Goal: Information Seeking & Learning: Learn about a topic

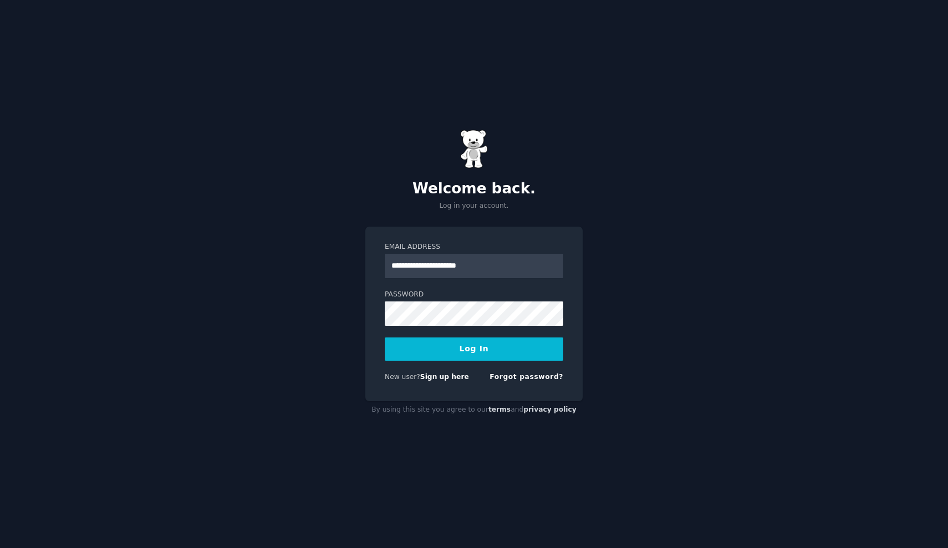
type input "**********"
click at [474, 349] on button "Log In" at bounding box center [474, 348] width 178 height 23
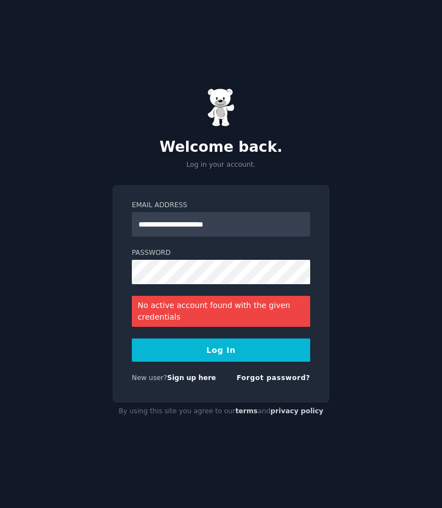
click at [44, 131] on div "**********" at bounding box center [221, 254] width 442 height 508
click at [243, 126] on div "Welcome back. Log in your account." at bounding box center [220, 128] width 217 height 81
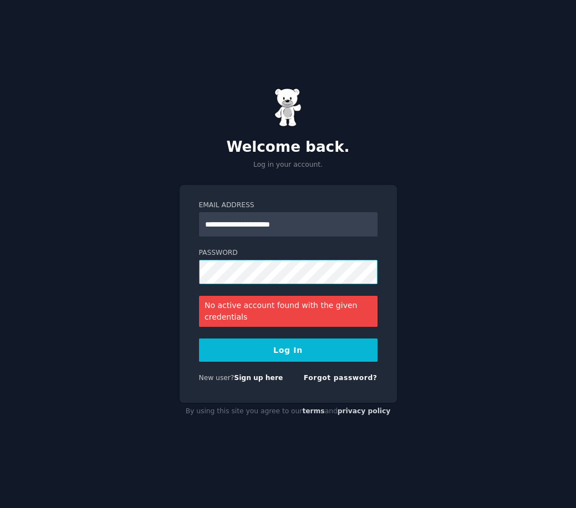
click at [288, 350] on button "Log In" at bounding box center [288, 350] width 178 height 23
click at [339, 377] on link "Forgot password?" at bounding box center [341, 378] width 74 height 8
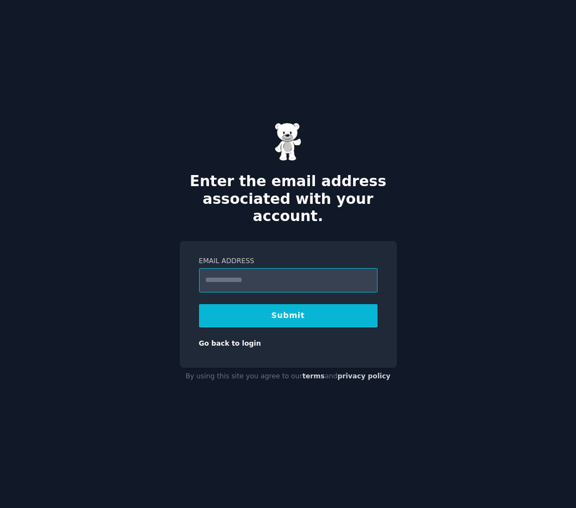
click at [275, 280] on input "Email Address" at bounding box center [288, 280] width 178 height 24
type input "**********"
click at [288, 306] on button "Submit" at bounding box center [288, 315] width 178 height 23
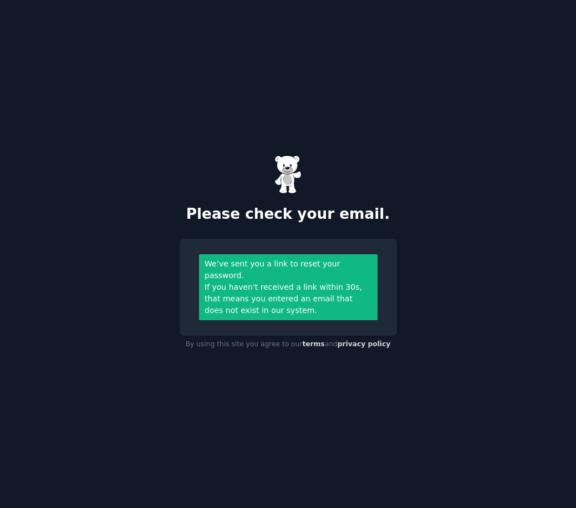
click at [223, 304] on div "If you haven't received a link within 30s, that means you entered an email that…" at bounding box center [287, 299] width 167 height 35
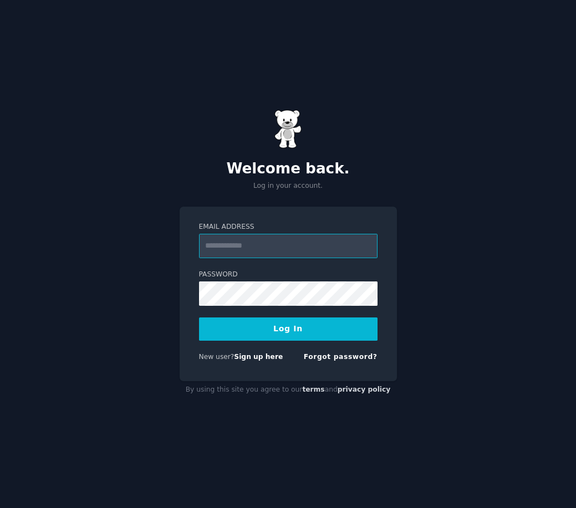
click at [289, 247] on input "Email Address" at bounding box center [288, 246] width 178 height 24
click at [498, 0] on div "Welcome back. Log in your account. Email Address Password Log In New user? Sign…" at bounding box center [288, 254] width 576 height 508
click at [236, 262] on form "Email Address Password Log In New user? Sign up here Forgot password?" at bounding box center [288, 294] width 178 height 144
click at [246, 246] on input "Email Address" at bounding box center [288, 246] width 178 height 24
click at [257, 248] on input "Email Address" at bounding box center [288, 246] width 178 height 24
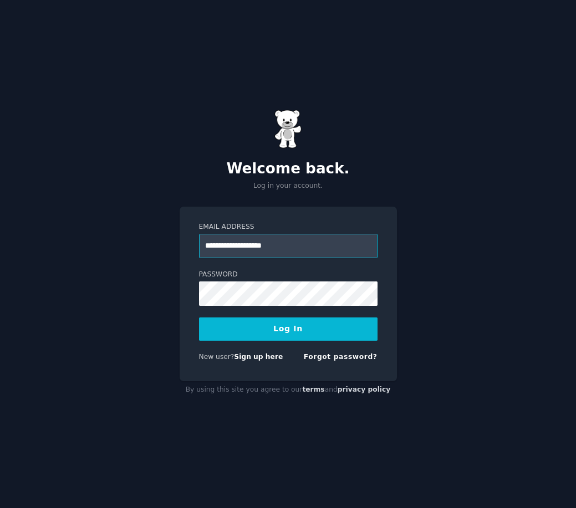
type input "**********"
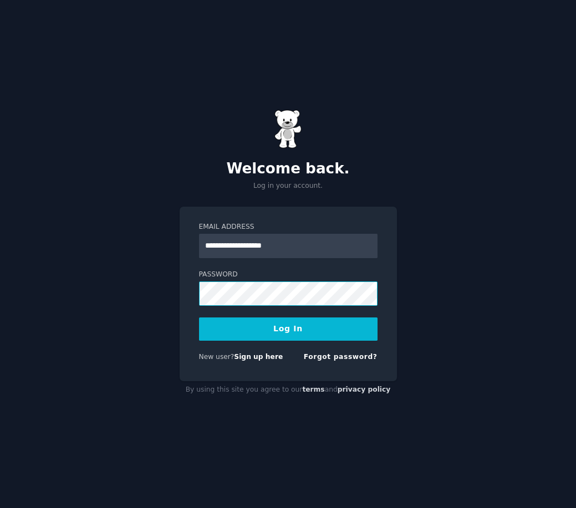
click at [288, 329] on button "Log In" at bounding box center [288, 329] width 178 height 23
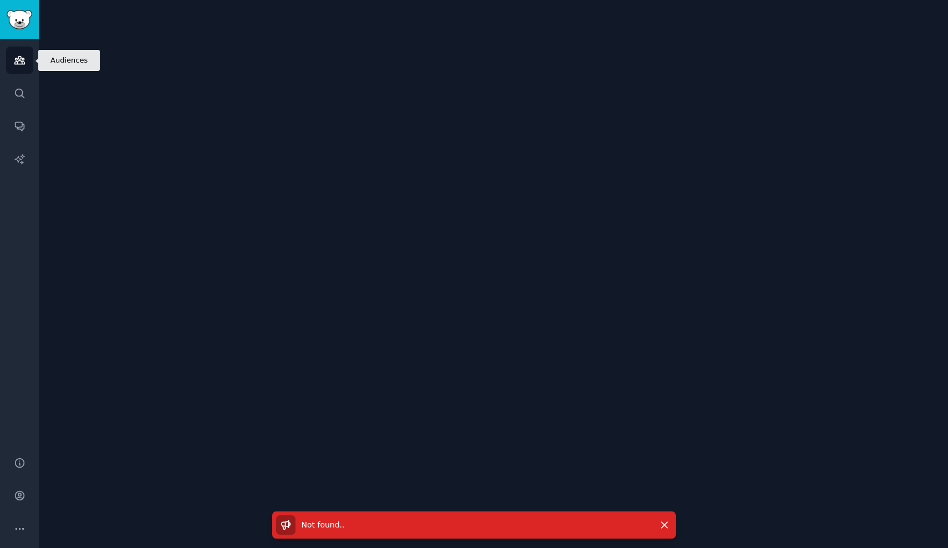
click at [21, 57] on icon "Sidebar" at bounding box center [19, 61] width 10 height 8
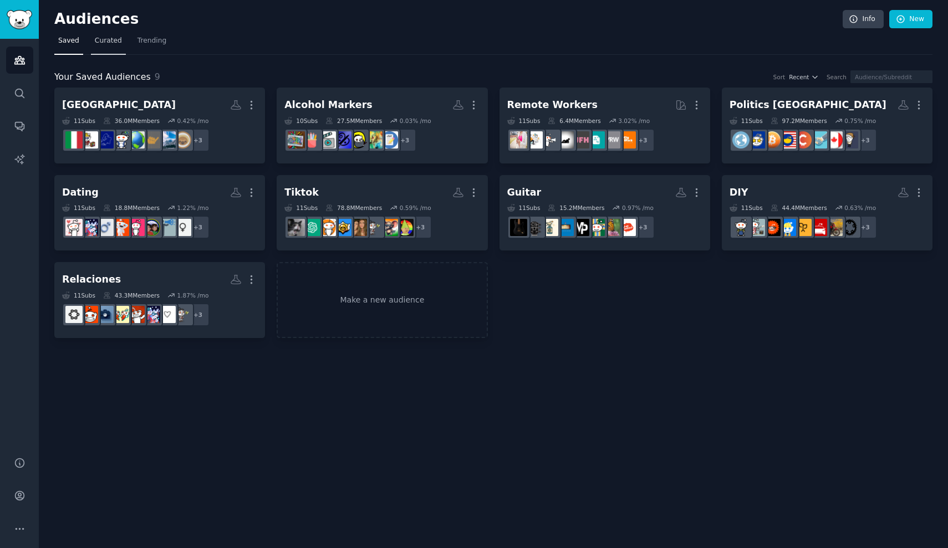
click at [107, 47] on link "Curated" at bounding box center [108, 43] width 35 height 23
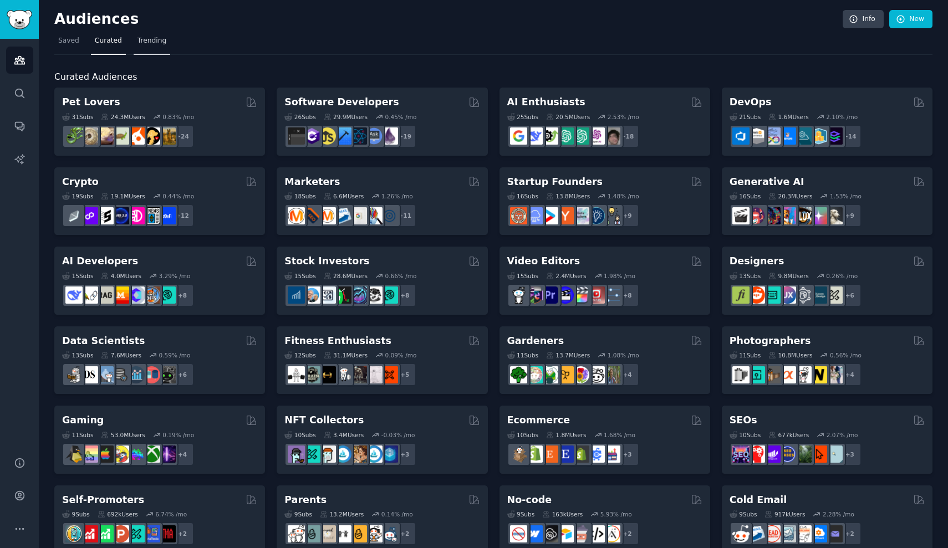
click at [162, 47] on link "Trending" at bounding box center [152, 43] width 37 height 23
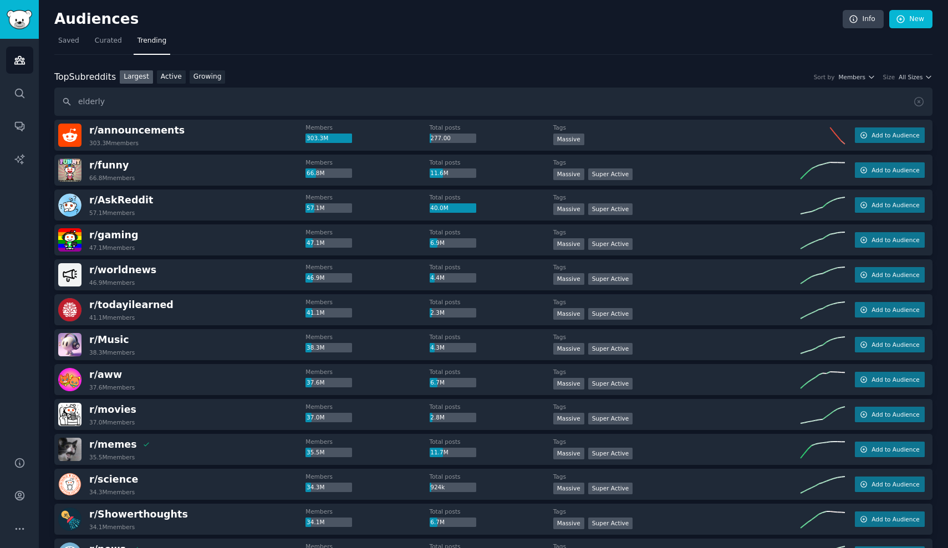
type input "elderly"
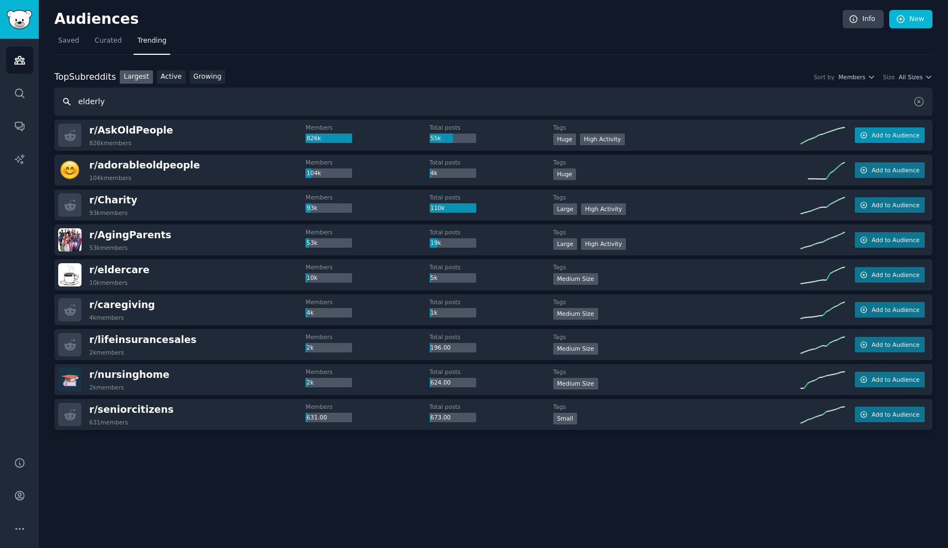
click at [575, 136] on span "Add to Audience" at bounding box center [895, 135] width 48 height 8
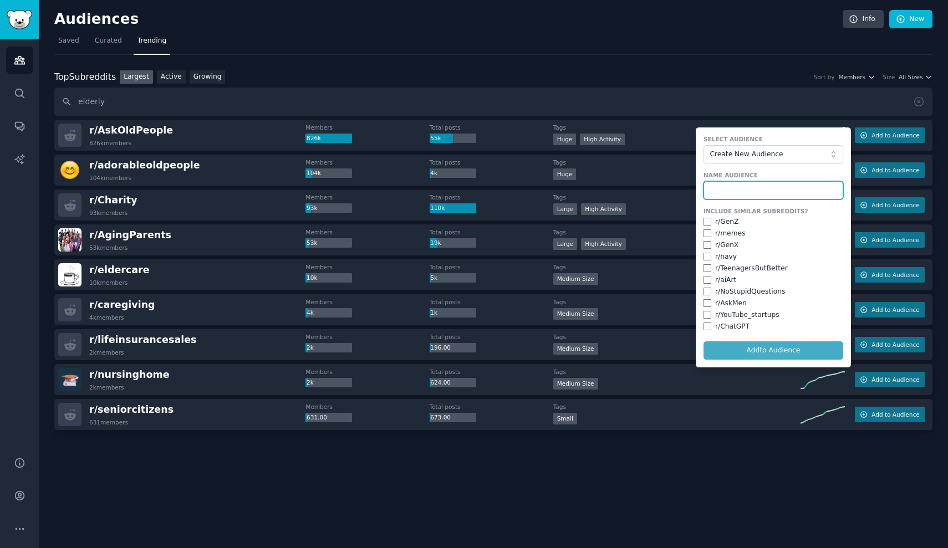
click at [575, 187] on input "text" at bounding box center [773, 190] width 140 height 19
type input "Elderly"
click at [575, 350] on button "Add to Audience" at bounding box center [773, 350] width 140 height 19
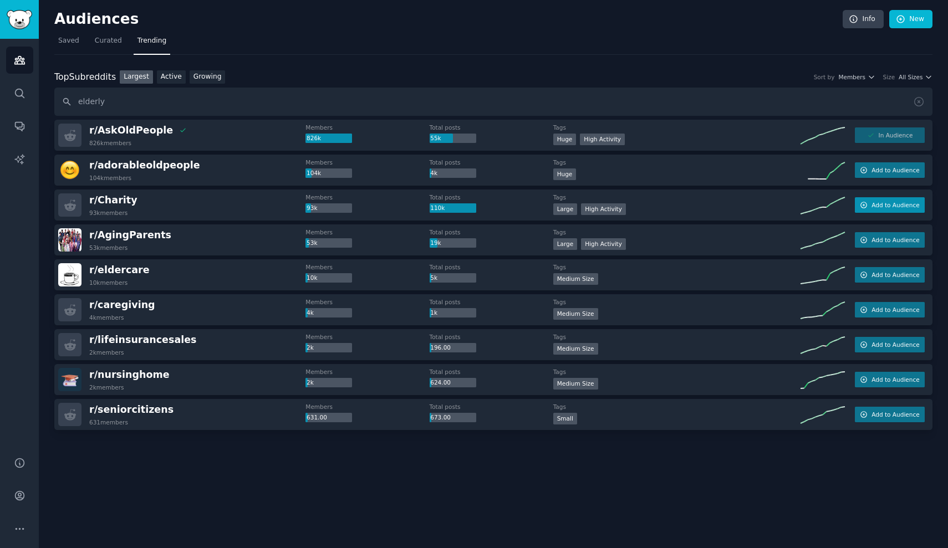
click at [575, 209] on button "Add to Audience" at bounding box center [889, 205] width 70 height 16
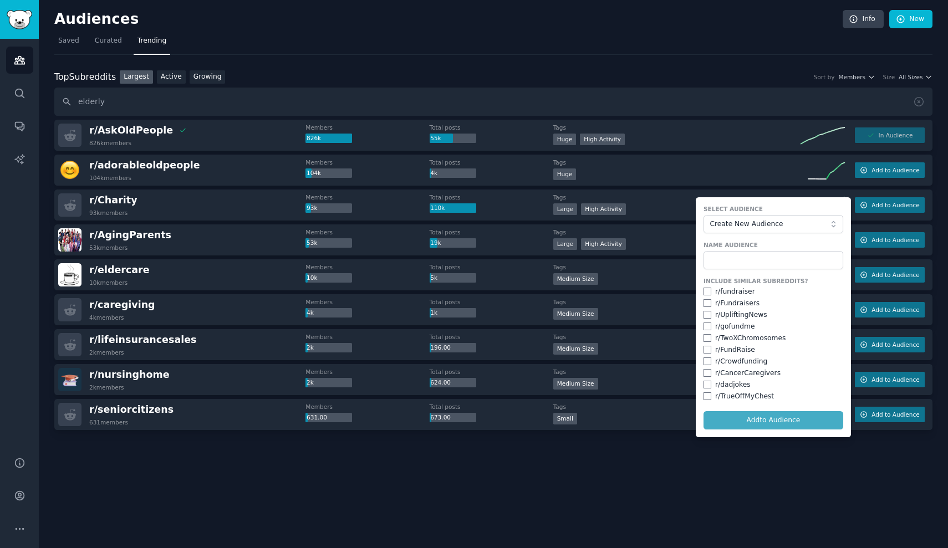
click at [575, 222] on span "Create New Audience" at bounding box center [769, 224] width 121 height 10
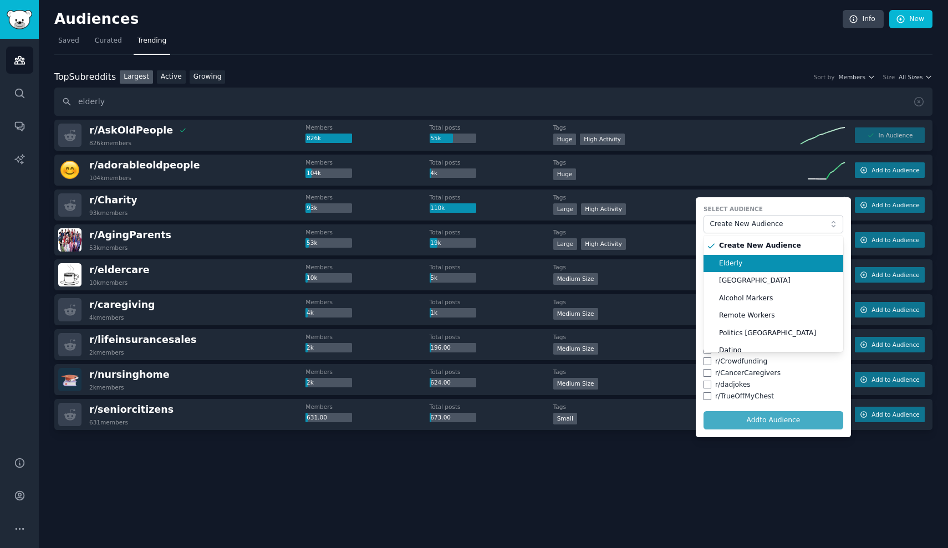
click at [575, 260] on span "Elderly" at bounding box center [777, 264] width 116 height 10
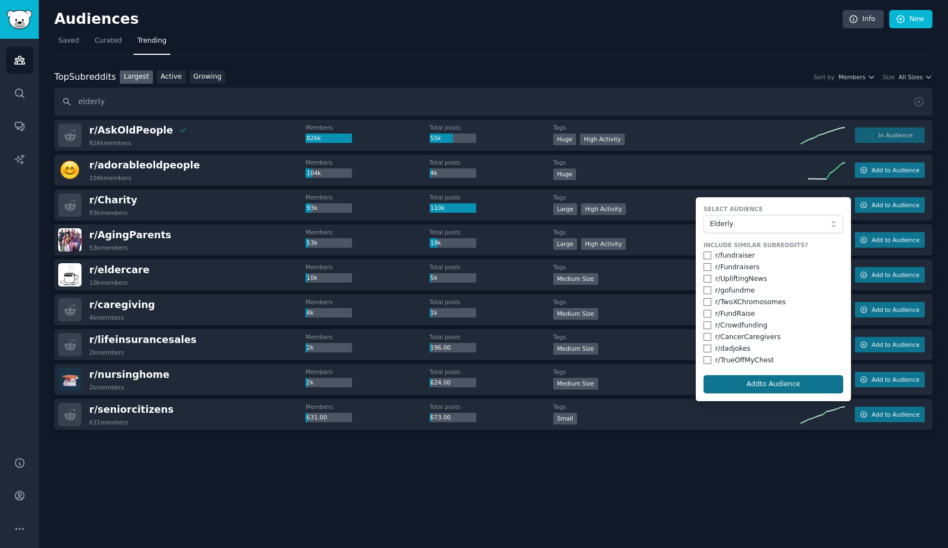
click at [575, 381] on button "Add to Audience" at bounding box center [773, 384] width 140 height 19
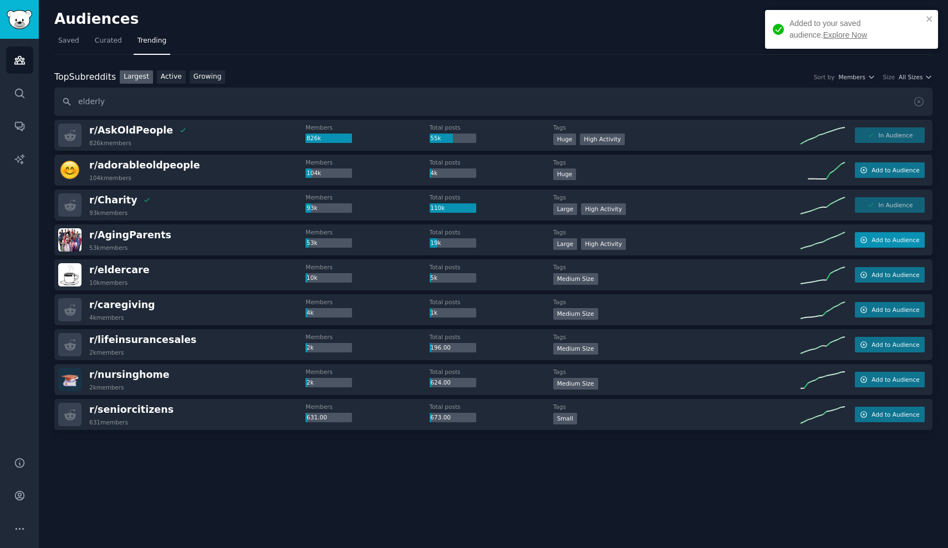
click at [575, 243] on span "Add to Audience" at bounding box center [895, 240] width 48 height 8
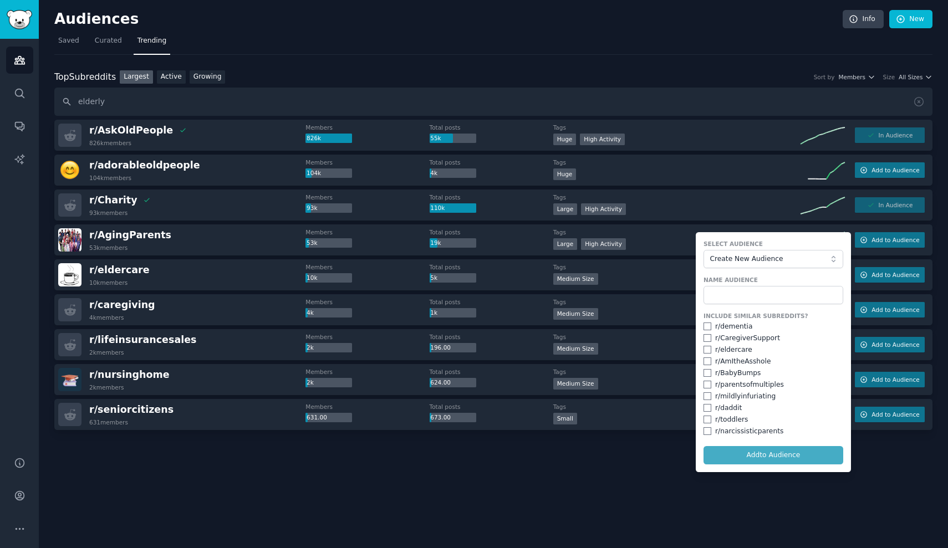
click at [575, 258] on span "Create New Audience" at bounding box center [769, 259] width 121 height 10
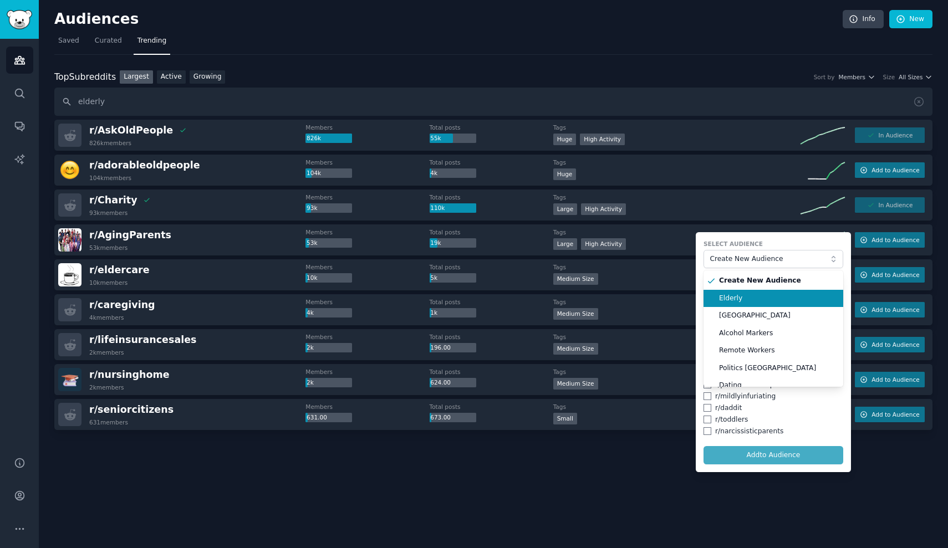
click at [575, 294] on span "Elderly" at bounding box center [777, 299] width 116 height 10
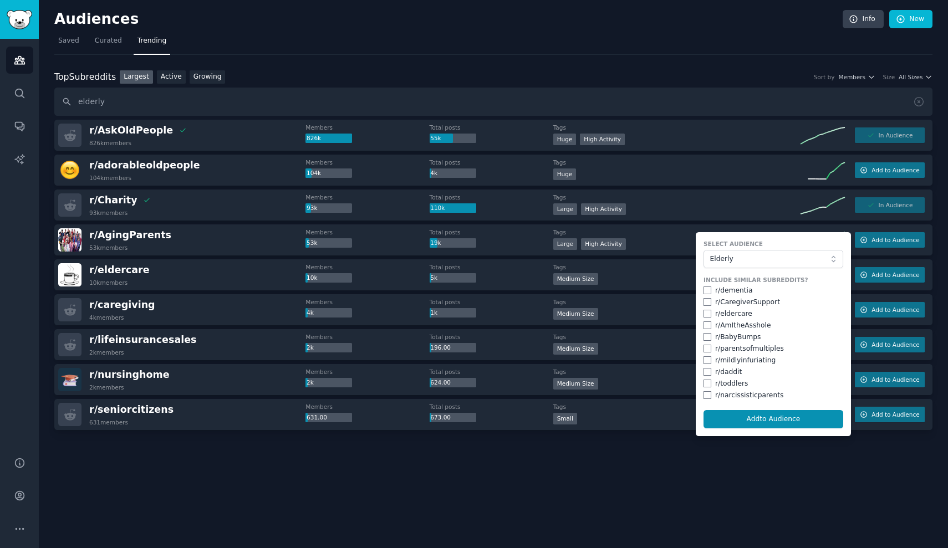
click at [575, 422] on button "Add to Audience" at bounding box center [773, 419] width 140 height 19
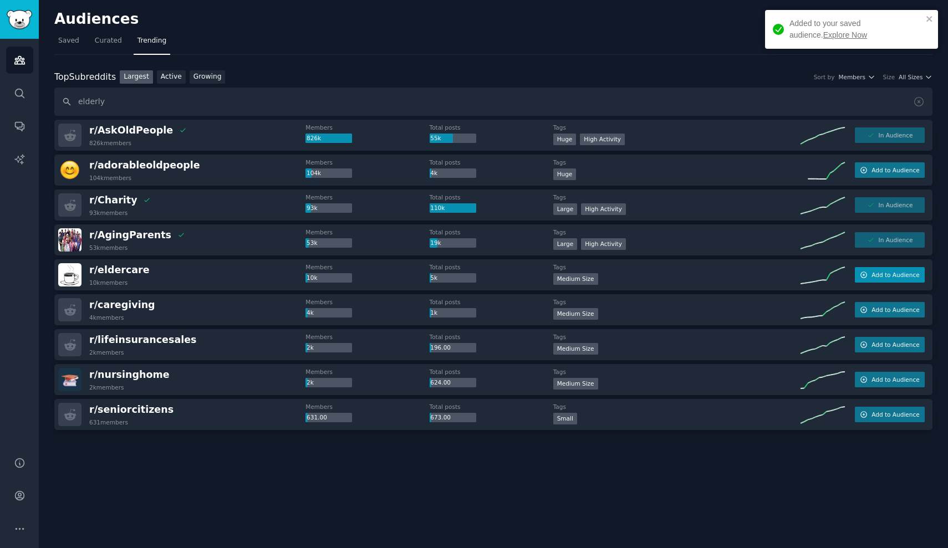
click at [575, 279] on button "Add to Audience" at bounding box center [889, 275] width 70 height 16
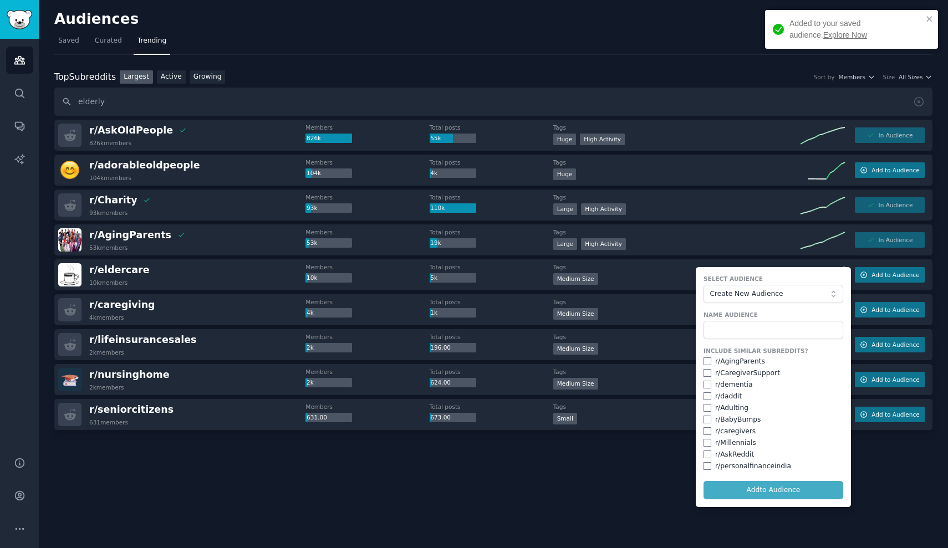
click at [575, 296] on span "Create New Audience" at bounding box center [769, 294] width 121 height 10
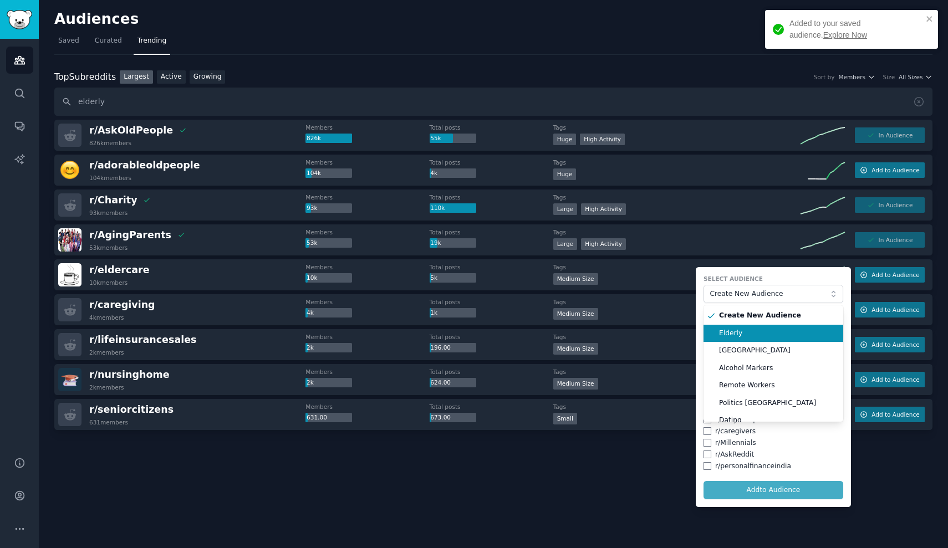
click at [575, 326] on li "Elderly" at bounding box center [773, 334] width 140 height 18
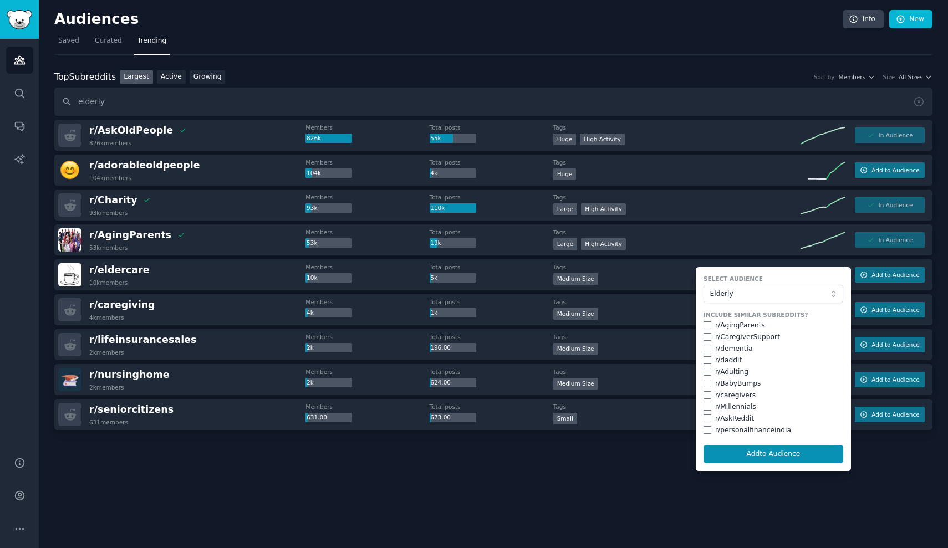
click at [575, 324] on input "checkbox" at bounding box center [707, 325] width 8 height 8
checkbox input "true"
click at [575, 335] on input "checkbox" at bounding box center [707, 337] width 8 height 8
checkbox input "true"
click at [575, 349] on input "checkbox" at bounding box center [707, 349] width 8 height 8
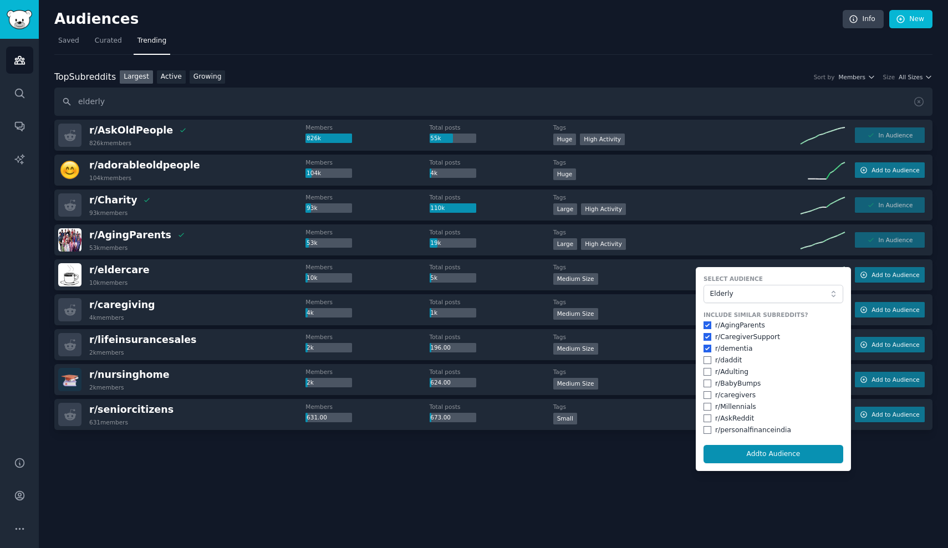
checkbox input "true"
click at [575, 395] on input "checkbox" at bounding box center [707, 395] width 8 height 8
checkbox input "true"
click at [575, 454] on button "Add to Audience" at bounding box center [773, 454] width 140 height 19
checkbox input "false"
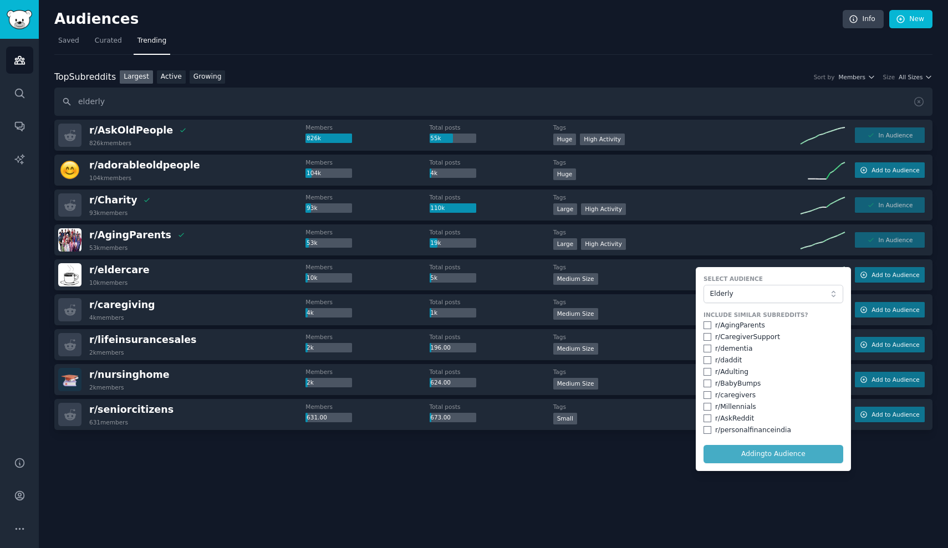
checkbox input "false"
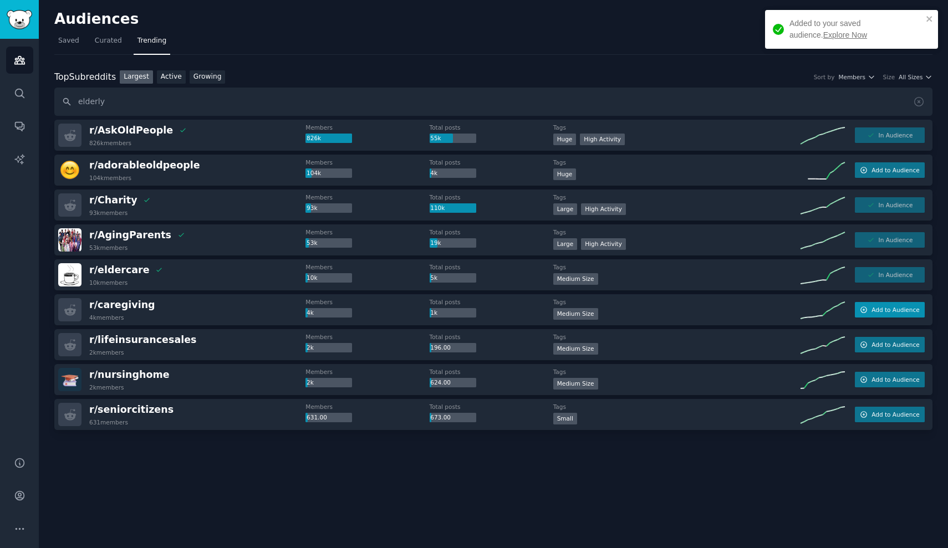
click at [575, 314] on button "Add to Audience" at bounding box center [889, 310] width 70 height 16
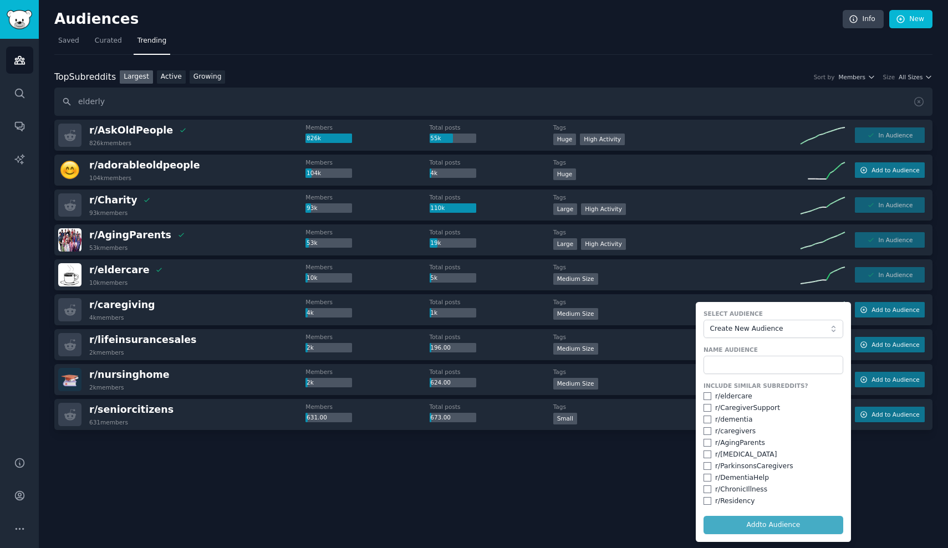
click at [575, 328] on span "Create New Audience" at bounding box center [769, 329] width 121 height 10
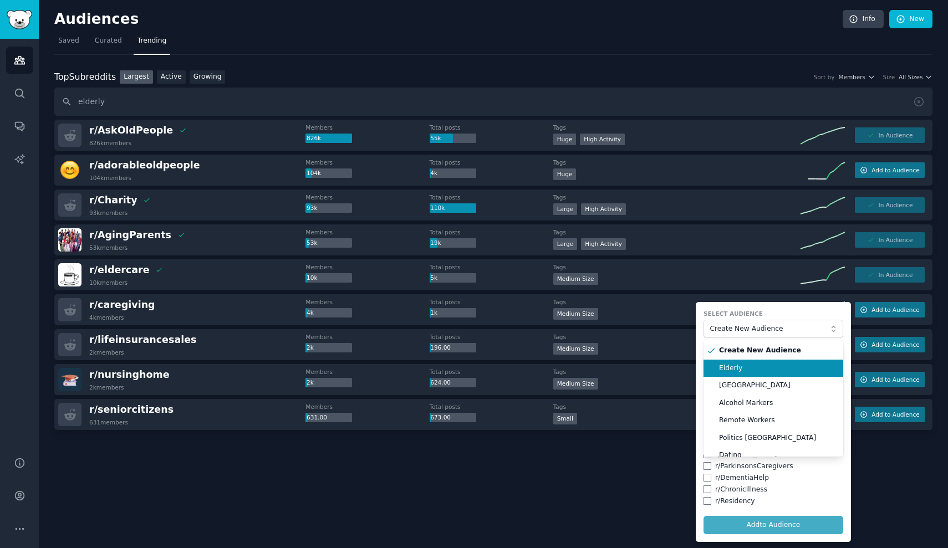
click at [575, 367] on span "Elderly" at bounding box center [777, 369] width 116 height 10
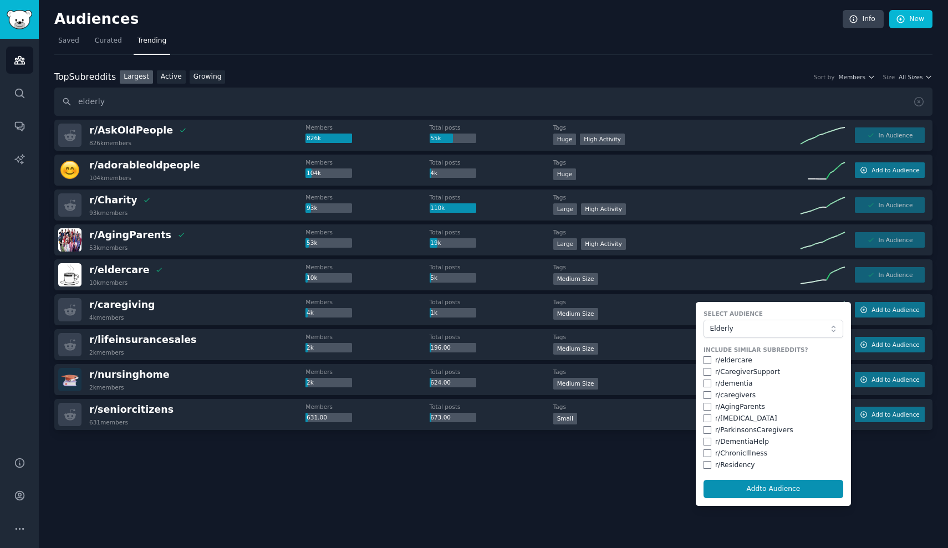
click at [575, 395] on input "checkbox" at bounding box center [707, 395] width 8 height 8
checkbox input "true"
click at [575, 405] on input "checkbox" at bounding box center [707, 407] width 8 height 8
checkbox input "true"
click at [575, 418] on input "checkbox" at bounding box center [707, 419] width 8 height 8
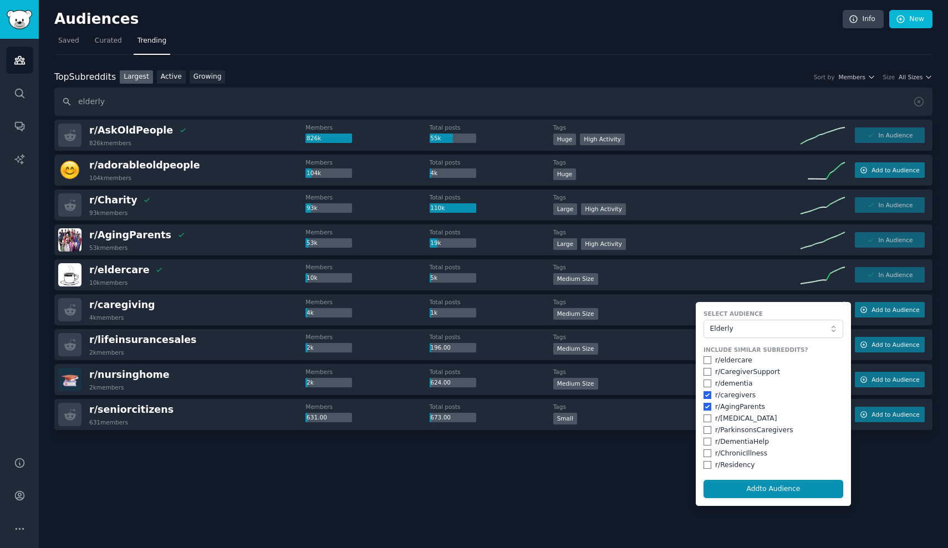
checkbox input "true"
click at [575, 428] on input "checkbox" at bounding box center [707, 430] width 8 height 8
checkbox input "true"
click at [575, 441] on input "checkbox" at bounding box center [707, 442] width 8 height 8
checkbox input "true"
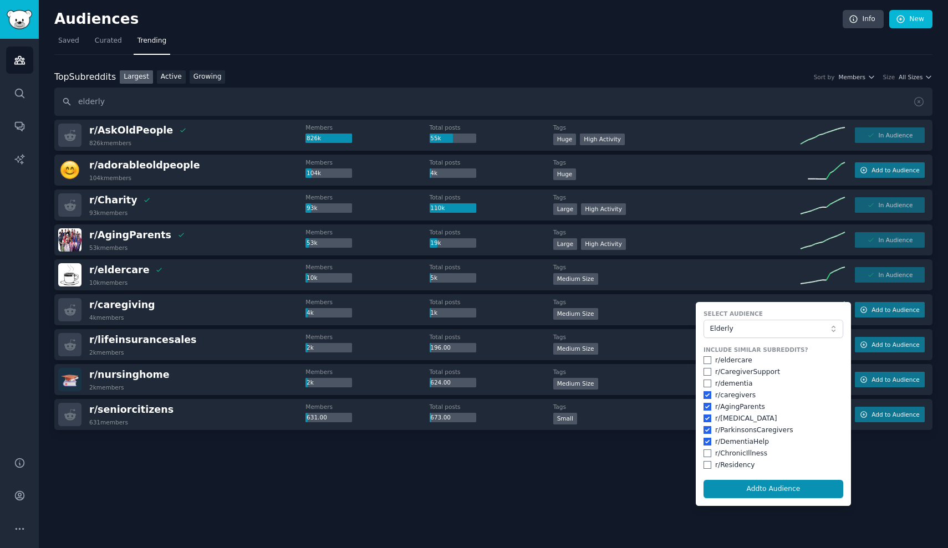
click at [575, 464] on input "checkbox" at bounding box center [707, 465] width 8 height 8
checkbox input "true"
click at [575, 480] on button "Add to Audience" at bounding box center [773, 489] width 140 height 19
checkbox input "false"
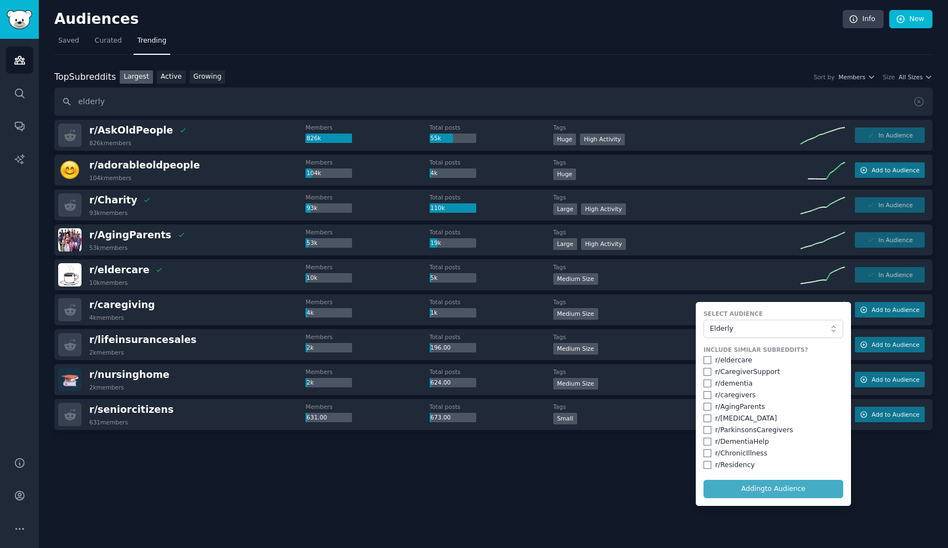
checkbox input "false"
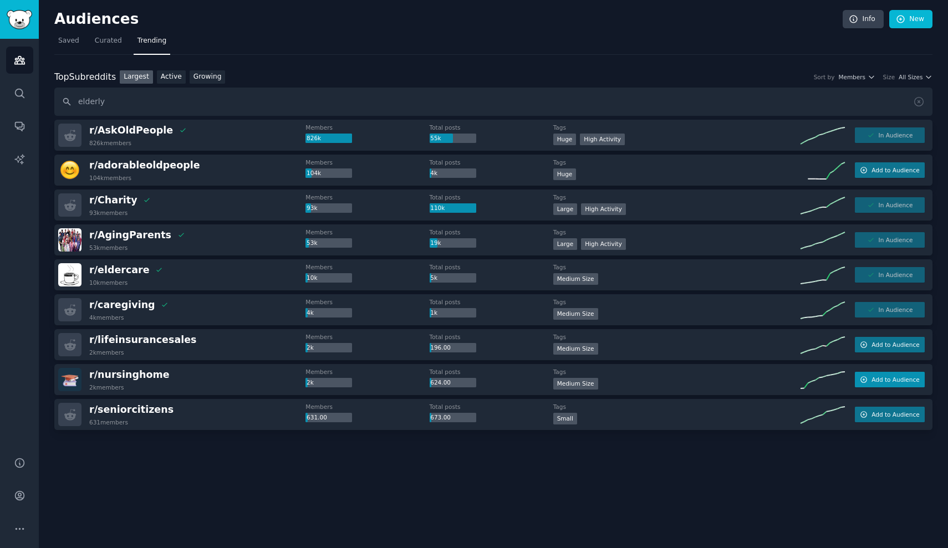
click at [575, 381] on span "Add to Audience" at bounding box center [895, 380] width 48 height 8
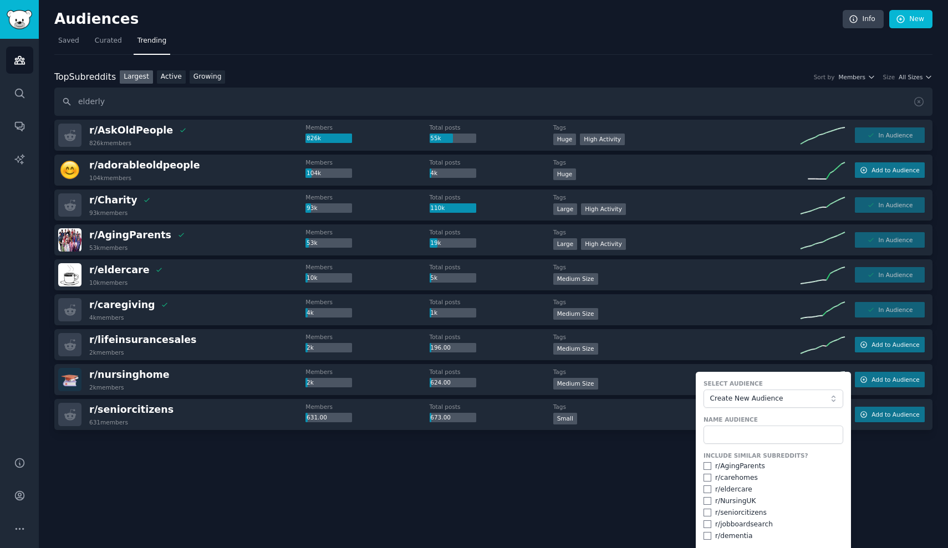
click at [575, 465] on input "checkbox" at bounding box center [707, 466] width 8 height 8
checkbox input "true"
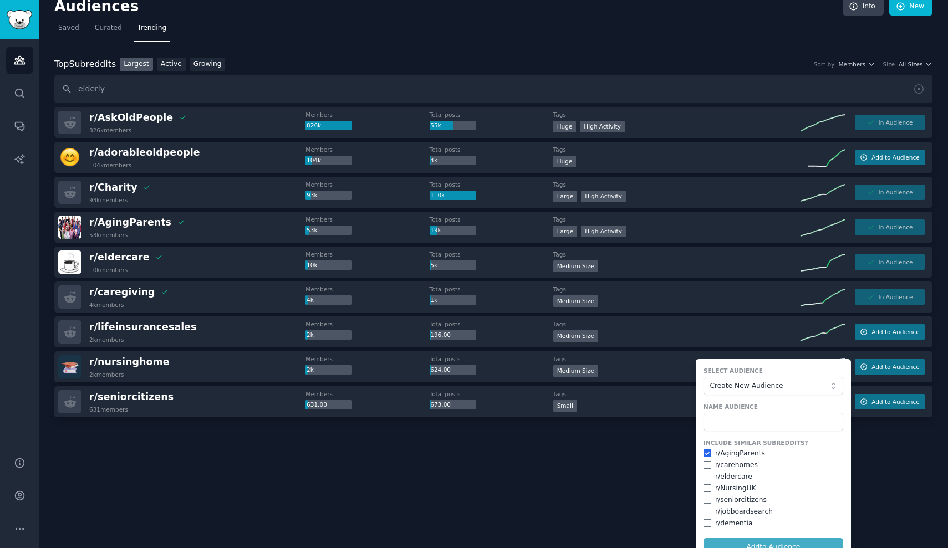
scroll to position [26, 0]
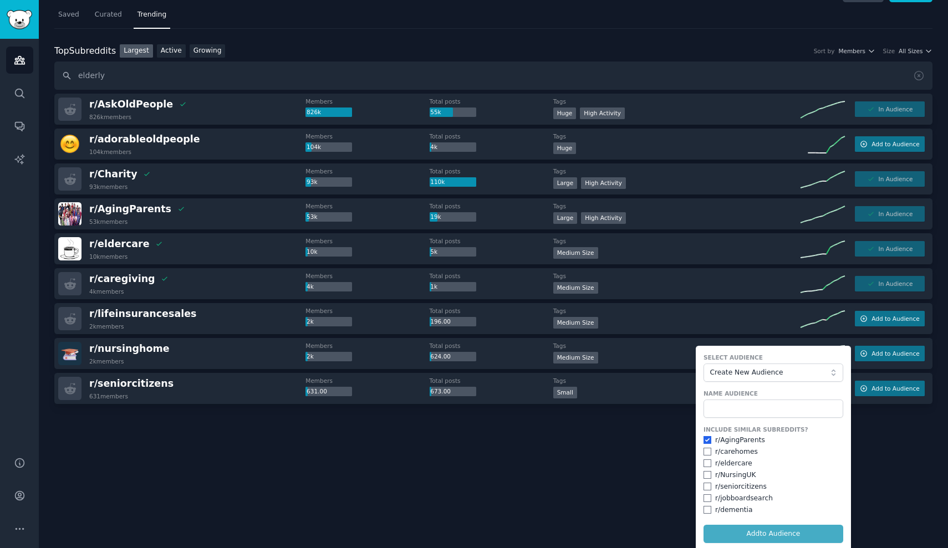
click at [575, 453] on input "checkbox" at bounding box center [707, 452] width 8 height 8
checkbox input "true"
click at [575, 471] on input "checkbox" at bounding box center [707, 475] width 8 height 8
checkbox input "true"
click at [575, 460] on input "checkbox" at bounding box center [707, 463] width 8 height 8
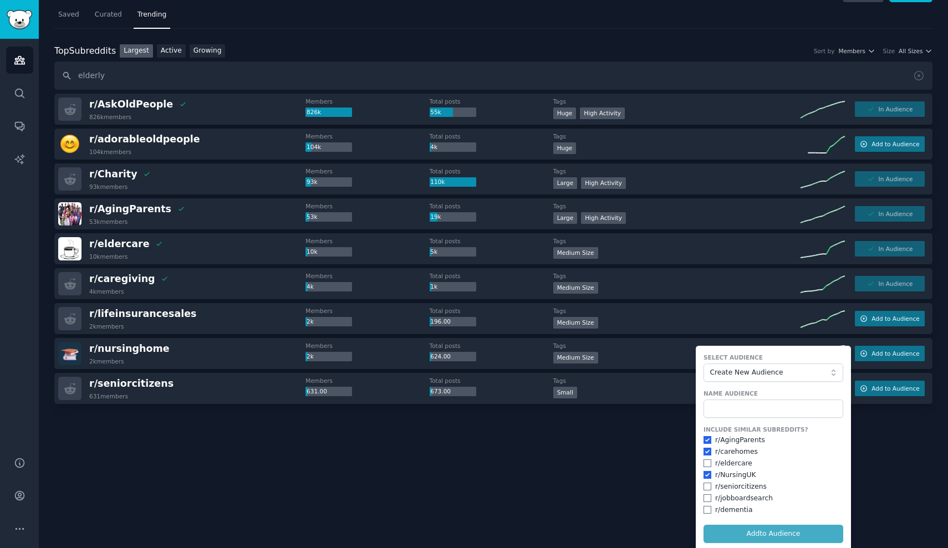
checkbox input "true"
click at [575, 483] on input "checkbox" at bounding box center [707, 487] width 8 height 8
checkbox input "true"
click at [575, 508] on form "Select Audience Create New Audience Name Audience Include Similar Subreddits? r…" at bounding box center [772, 448] width 155 height 205
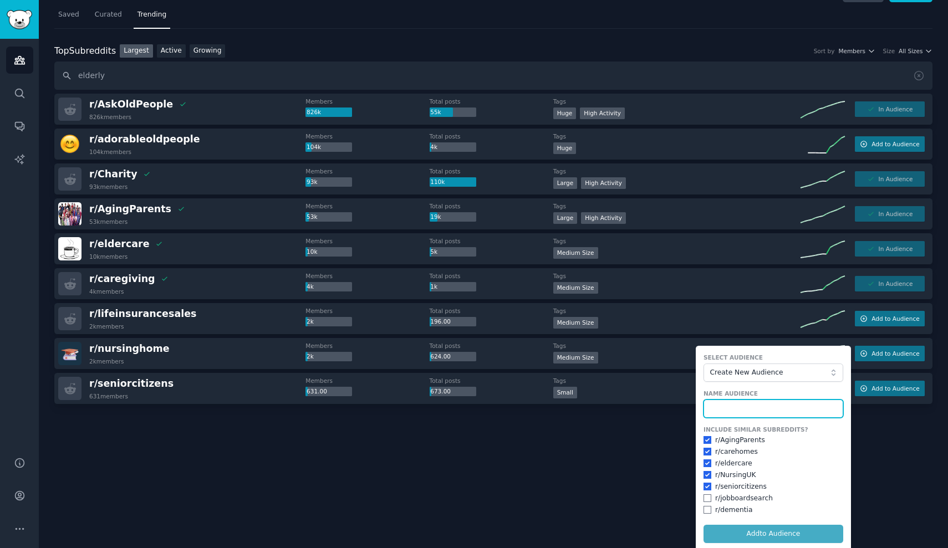
click at [575, 406] on input "text" at bounding box center [773, 409] width 140 height 19
click at [575, 375] on span "Create New Audience" at bounding box center [769, 373] width 121 height 10
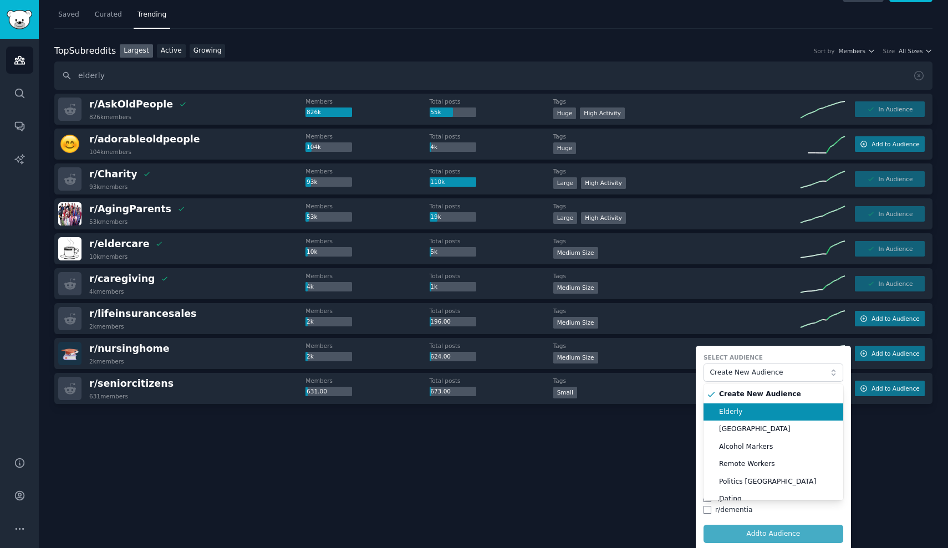
click at [575, 411] on span "Elderly" at bounding box center [777, 412] width 116 height 10
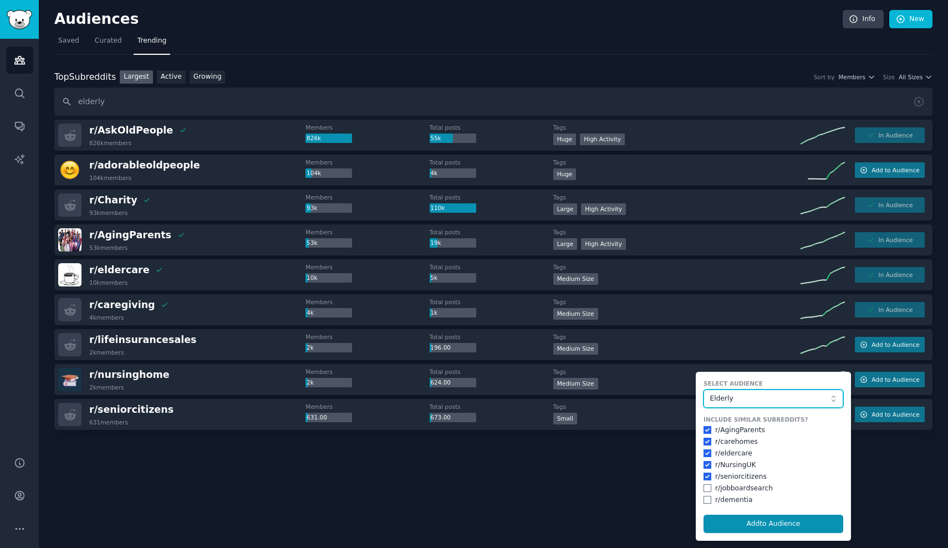
scroll to position [0, 0]
click at [575, 508] on button "Add to Audience" at bounding box center [773, 524] width 140 height 19
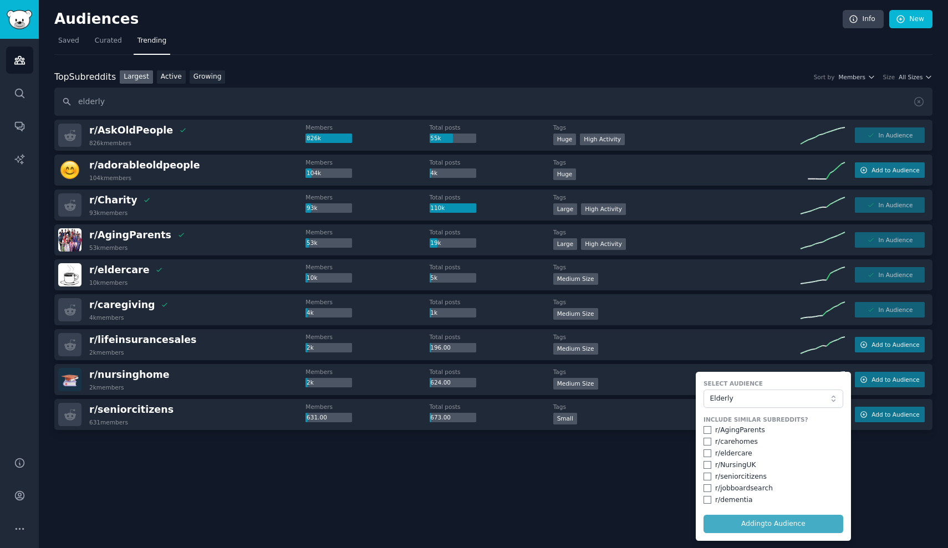
checkbox input "false"
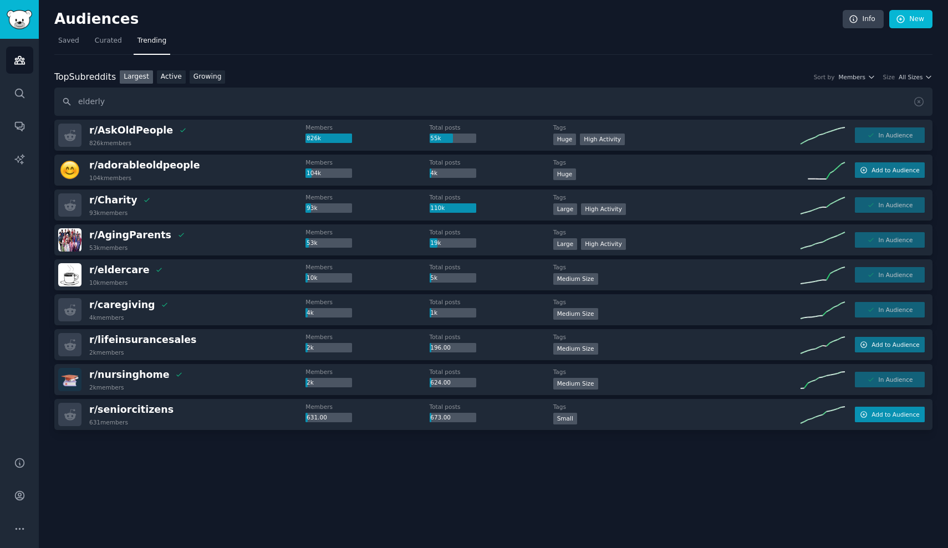
click at [575, 417] on span "Add to Audience" at bounding box center [895, 415] width 48 height 8
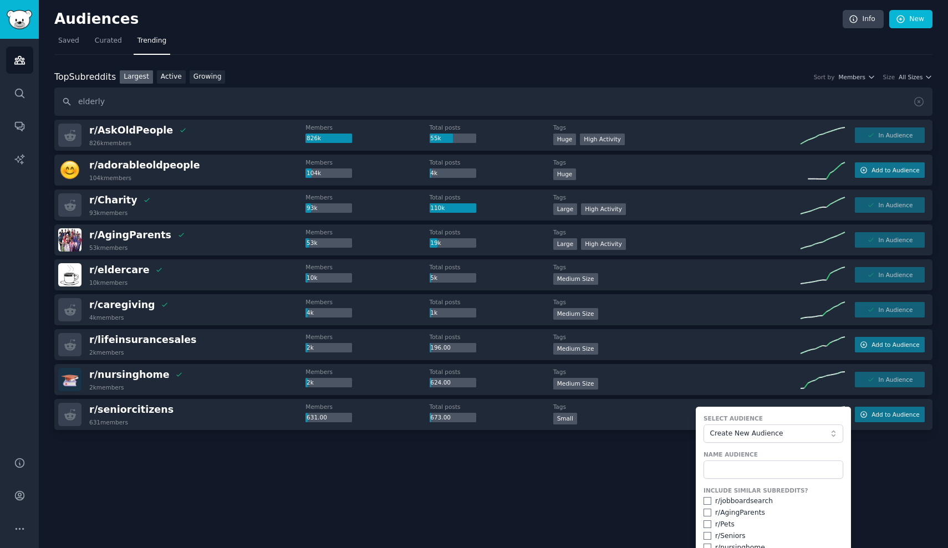
click at [575, 433] on span "Create New Audience" at bounding box center [769, 434] width 121 height 10
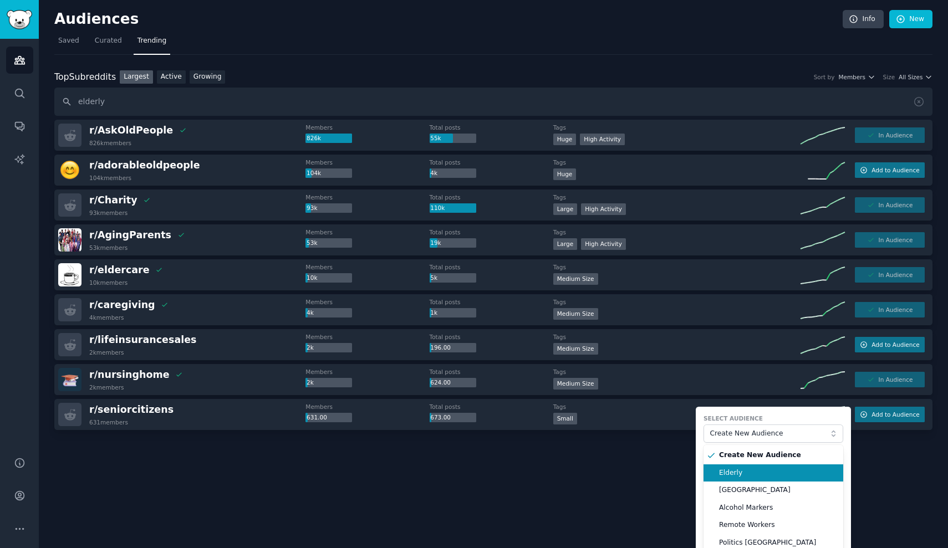
click at [575, 473] on span "Elderly" at bounding box center [777, 473] width 116 height 10
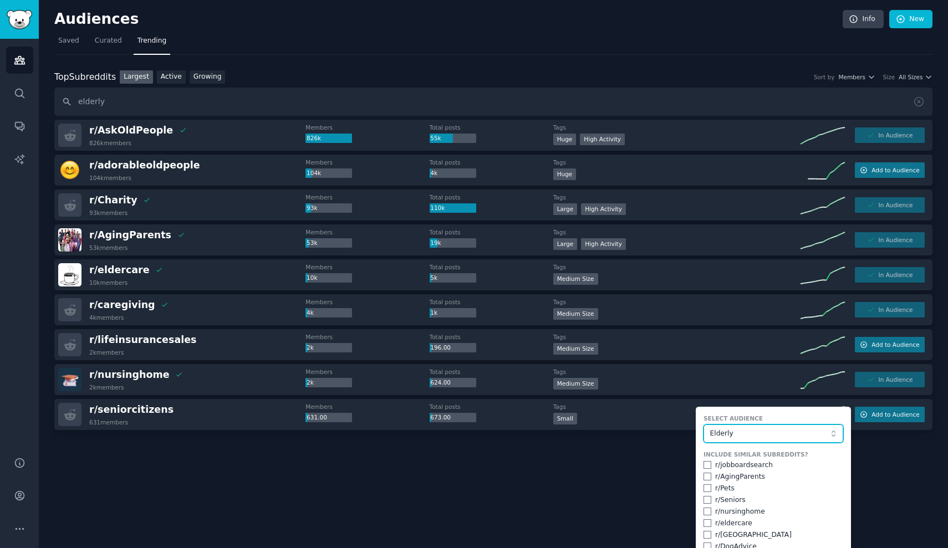
scroll to position [59, 0]
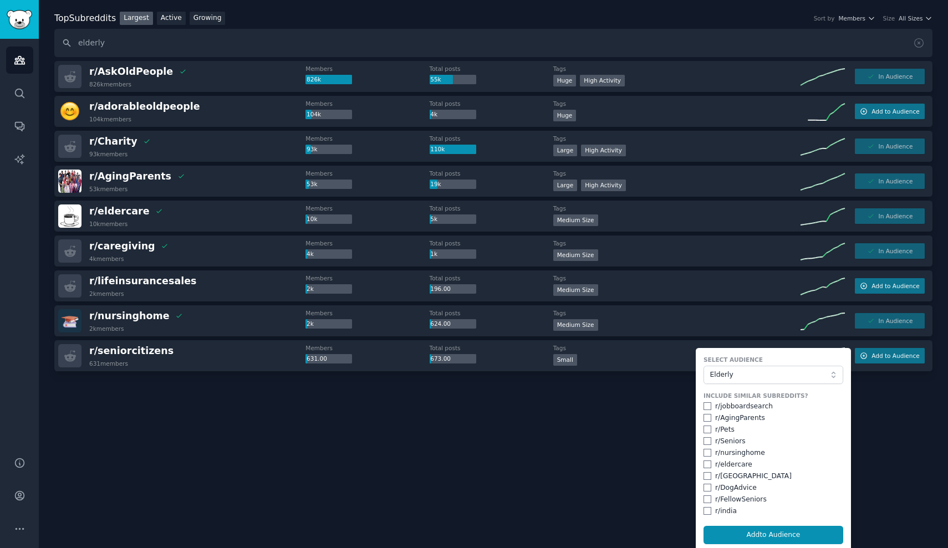
click at [575, 443] on input "checkbox" at bounding box center [707, 441] width 8 height 8
checkbox input "true"
click at [575, 496] on input "checkbox" at bounding box center [707, 499] width 8 height 8
checkbox input "true"
click at [575, 508] on button "Add to Audience" at bounding box center [773, 535] width 140 height 19
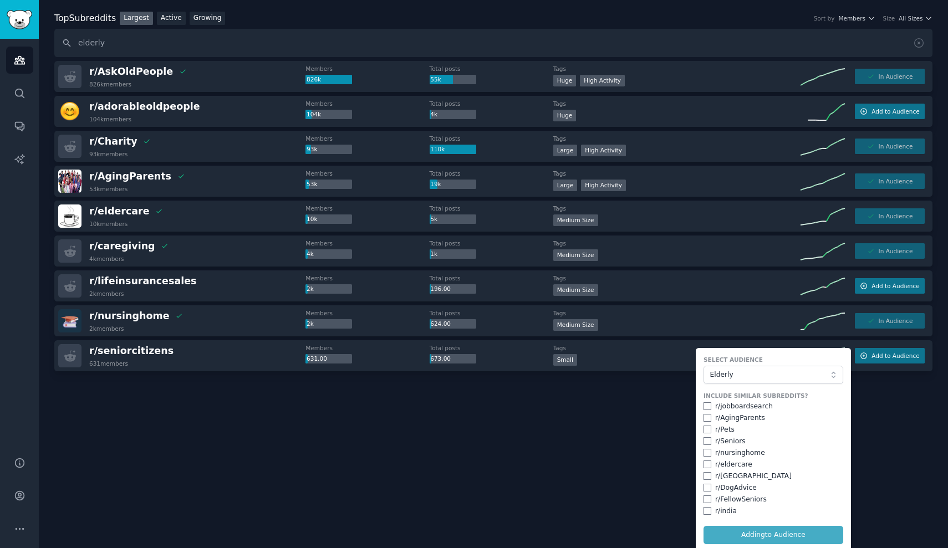
checkbox input "false"
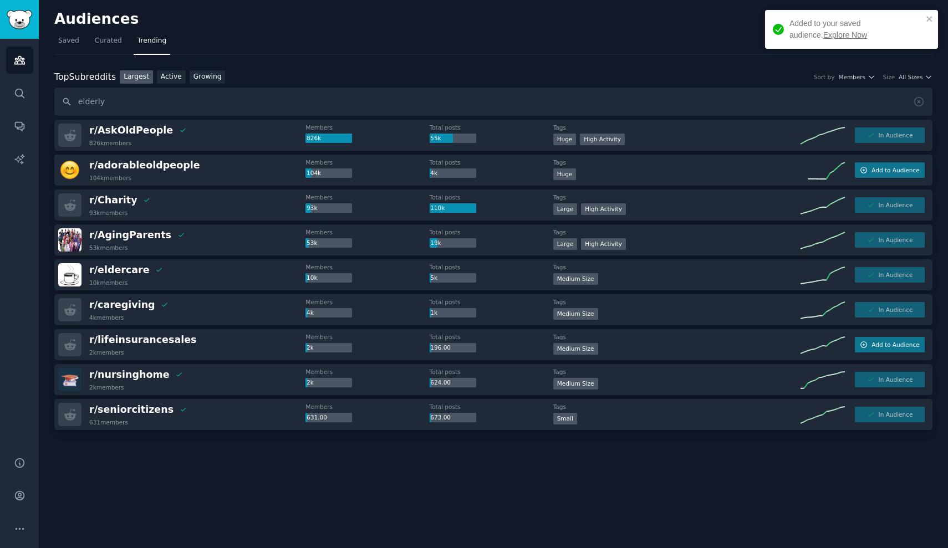
scroll to position [0, 0]
click at [145, 104] on input "elderly" at bounding box center [493, 102] width 878 height 28
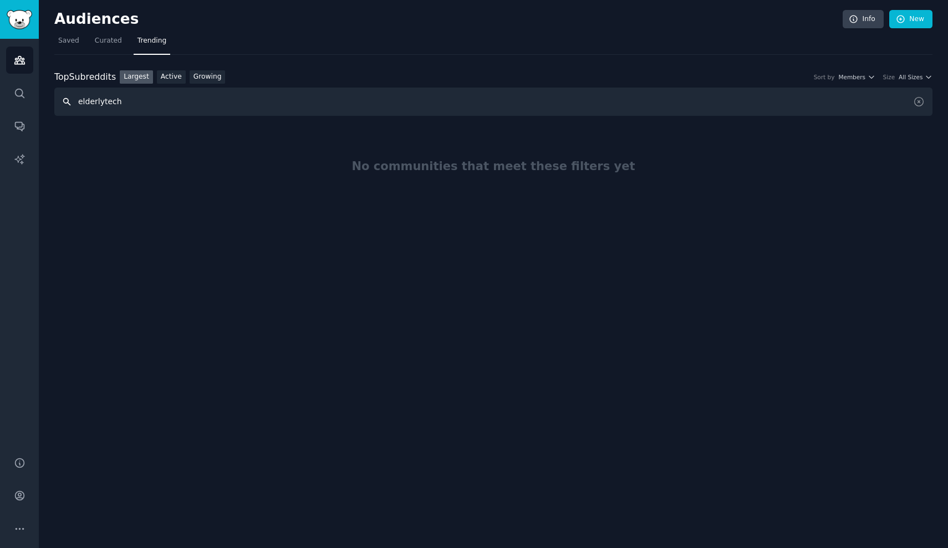
click at [107, 106] on input "elderlytech" at bounding box center [493, 102] width 878 height 28
click at [98, 104] on input "elderlytech" at bounding box center [493, 102] width 878 height 28
click at [165, 75] on link "Active" at bounding box center [171, 77] width 29 height 14
click at [145, 76] on link "Largest" at bounding box center [136, 77] width 33 height 14
click at [99, 99] on input "elderly tech" at bounding box center [493, 102] width 878 height 28
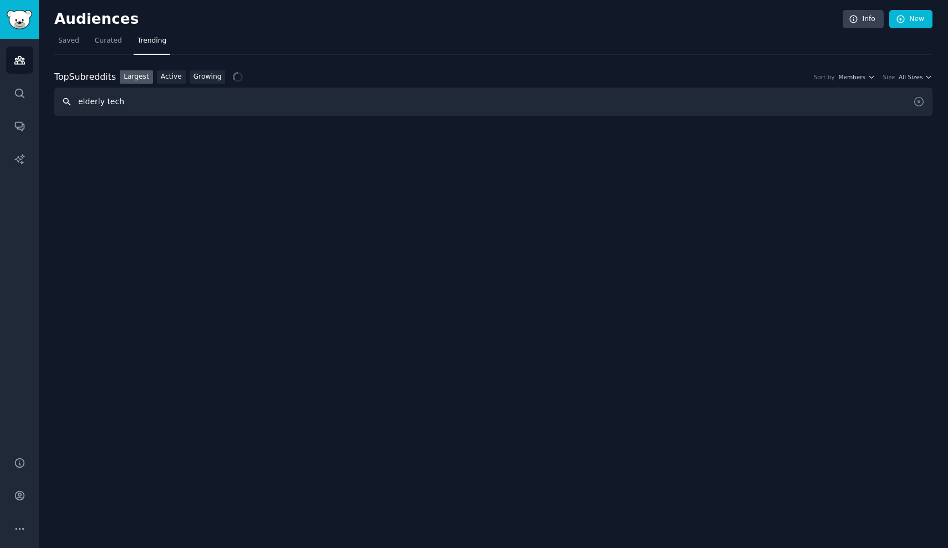
click at [112, 100] on input "elderly tech" at bounding box center [493, 102] width 878 height 28
type input "tech old people"
click at [69, 39] on span "Saved" at bounding box center [68, 41] width 21 height 10
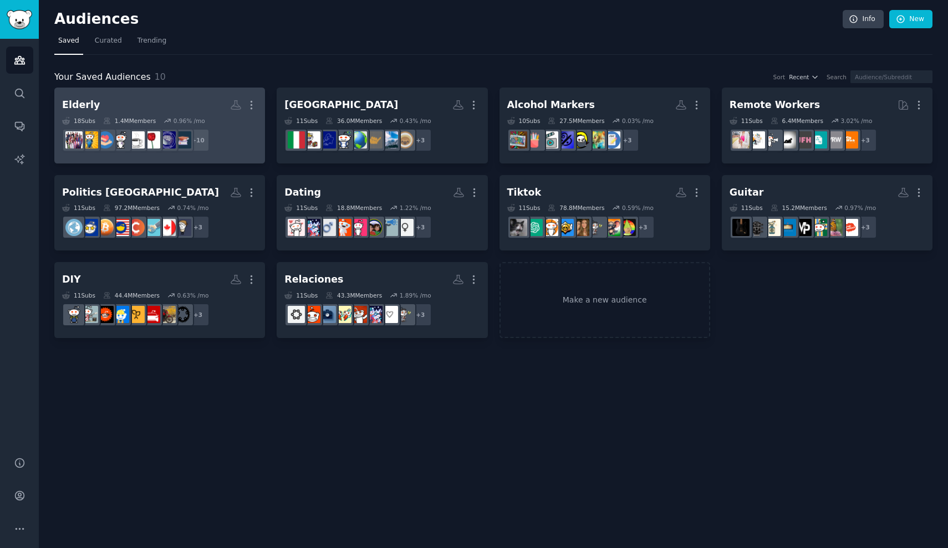
click at [207, 107] on h2 "Elderly More" at bounding box center [159, 104] width 195 height 19
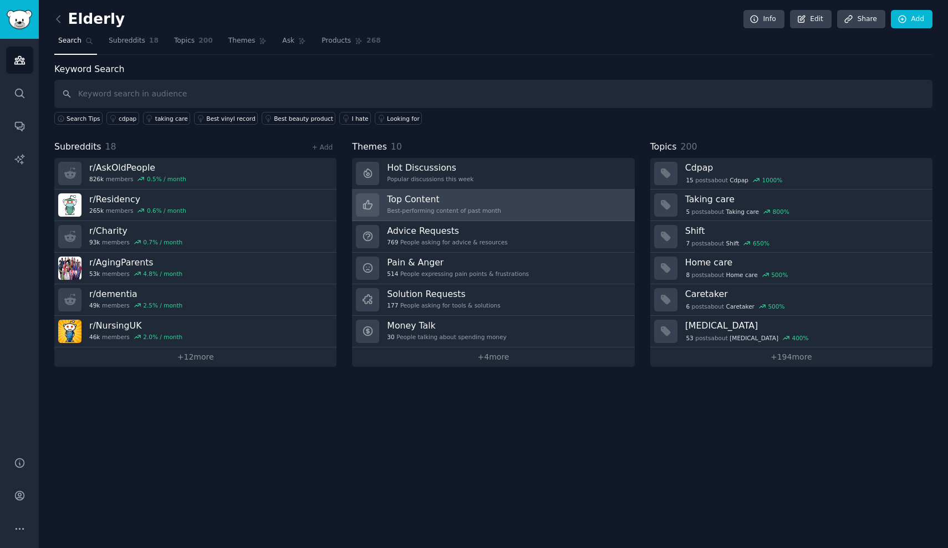
click at [512, 199] on link "Top Content Best-performing content of past month" at bounding box center [493, 206] width 282 height 32
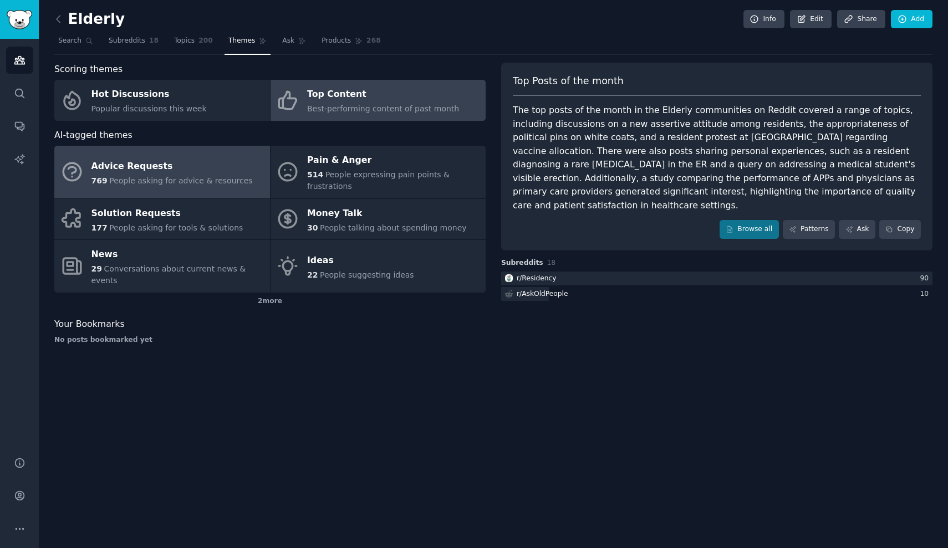
click at [243, 174] on link "Advice Requests 769 People asking for advice & resources" at bounding box center [162, 172] width 216 height 53
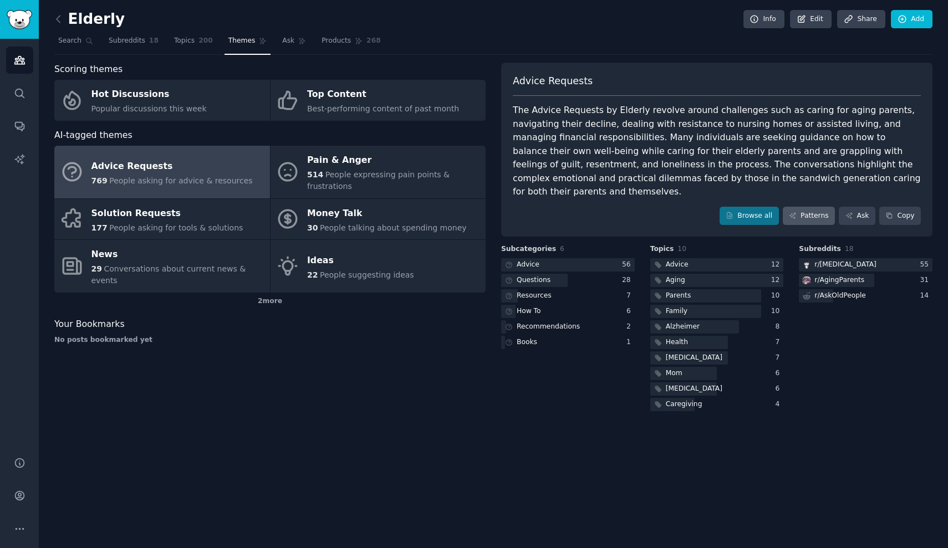
click at [575, 207] on link "Patterns" at bounding box center [808, 216] width 52 height 19
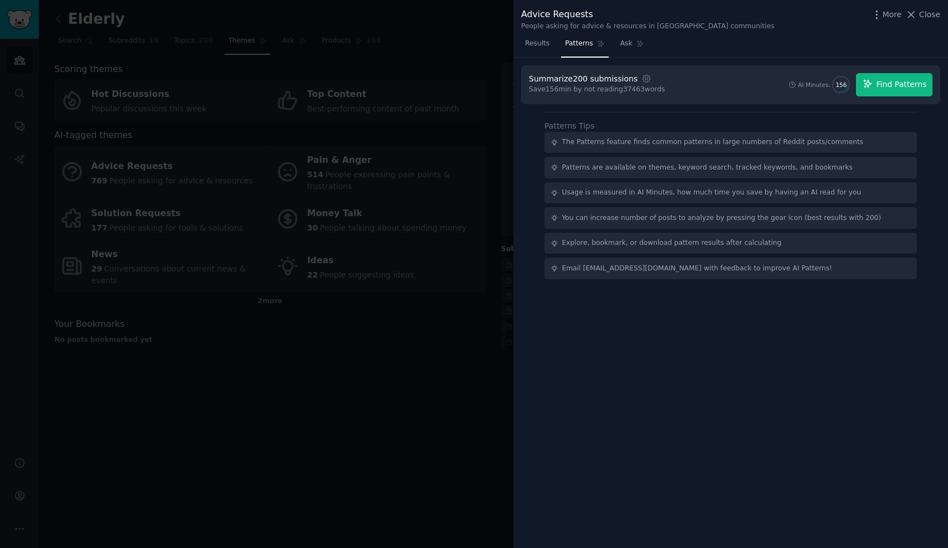
click at [575, 79] on span "Find Patterns" at bounding box center [901, 85] width 50 height 12
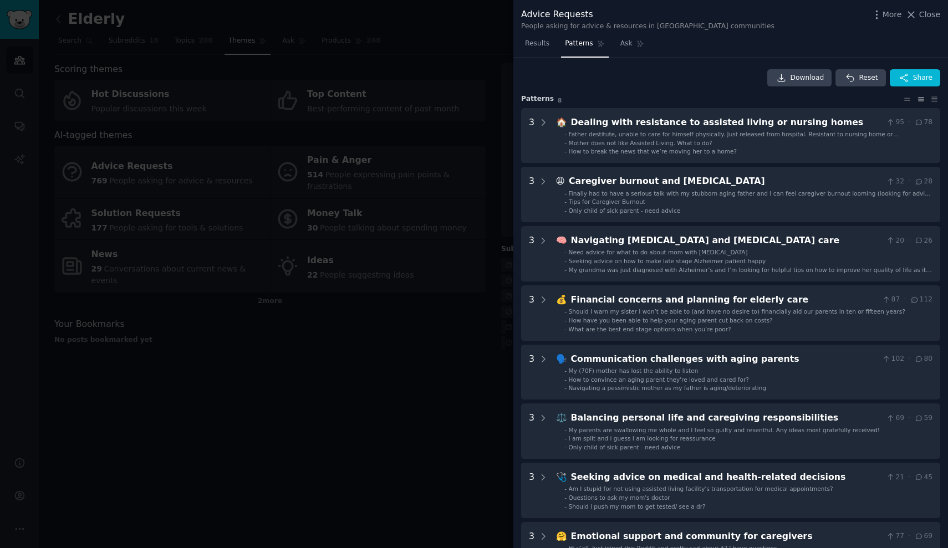
click at [324, 206] on div at bounding box center [474, 274] width 948 height 548
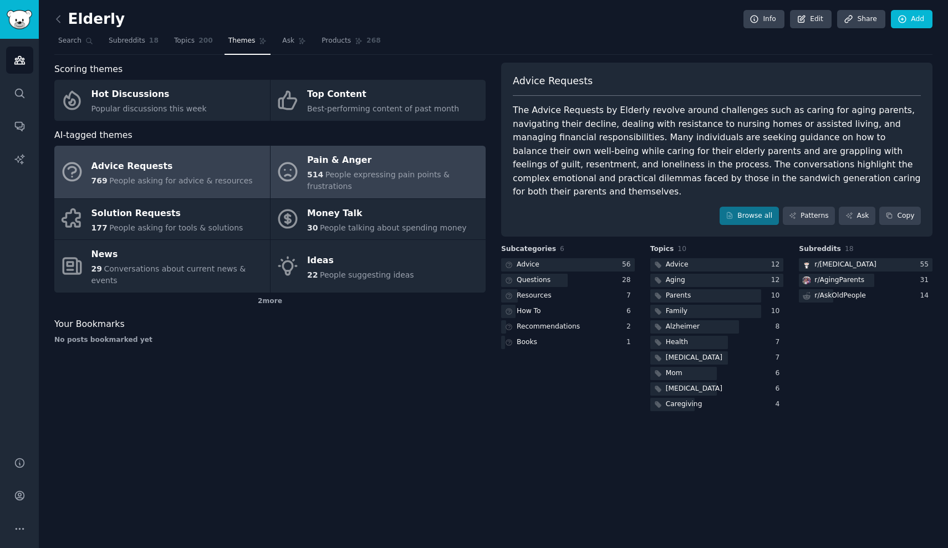
click at [402, 180] on div "514 People expressing pain points & frustrations" at bounding box center [393, 180] width 173 height 23
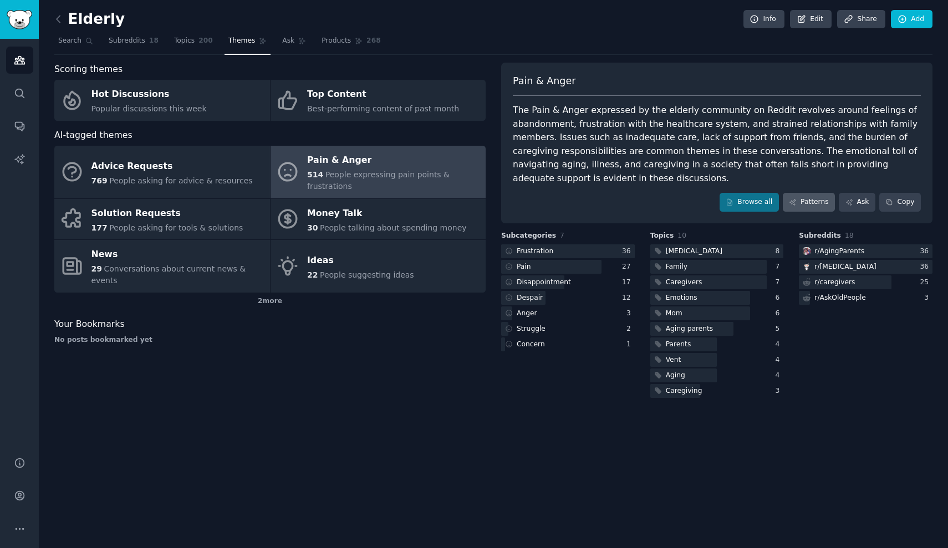
click at [575, 203] on link "Patterns" at bounding box center [808, 202] width 52 height 19
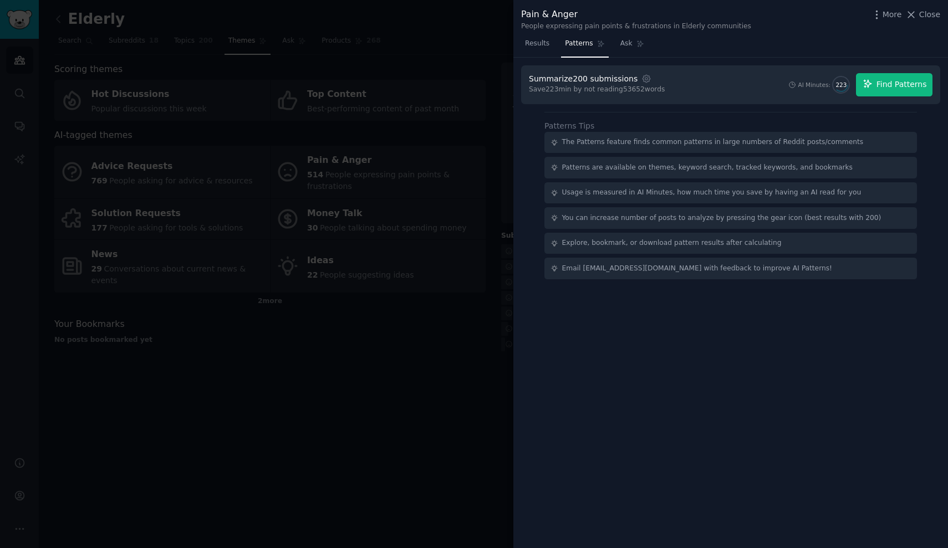
click at [575, 89] on span "Find Patterns" at bounding box center [901, 85] width 50 height 12
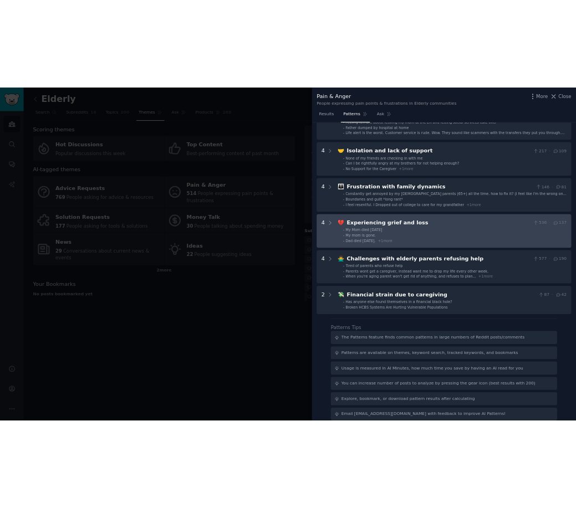
scroll to position [320, 0]
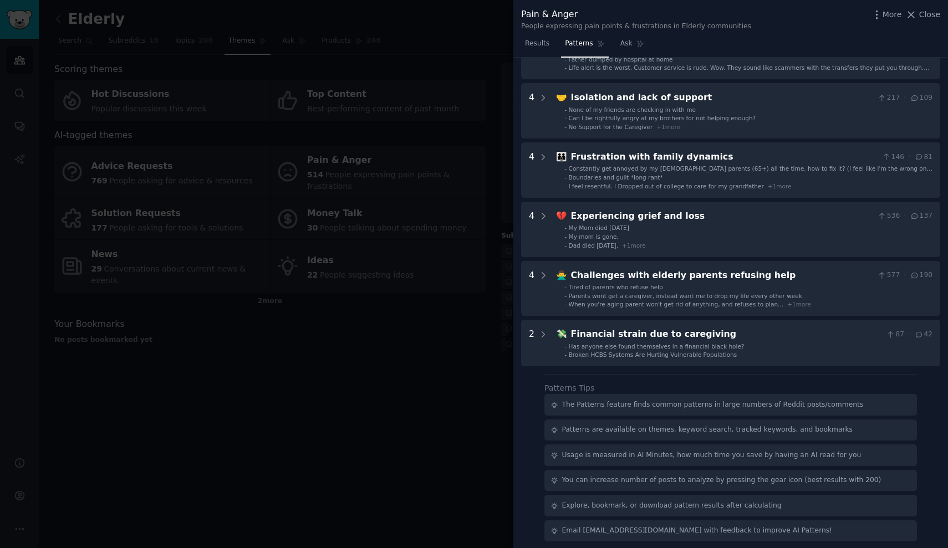
click at [419, 243] on div at bounding box center [474, 274] width 948 height 548
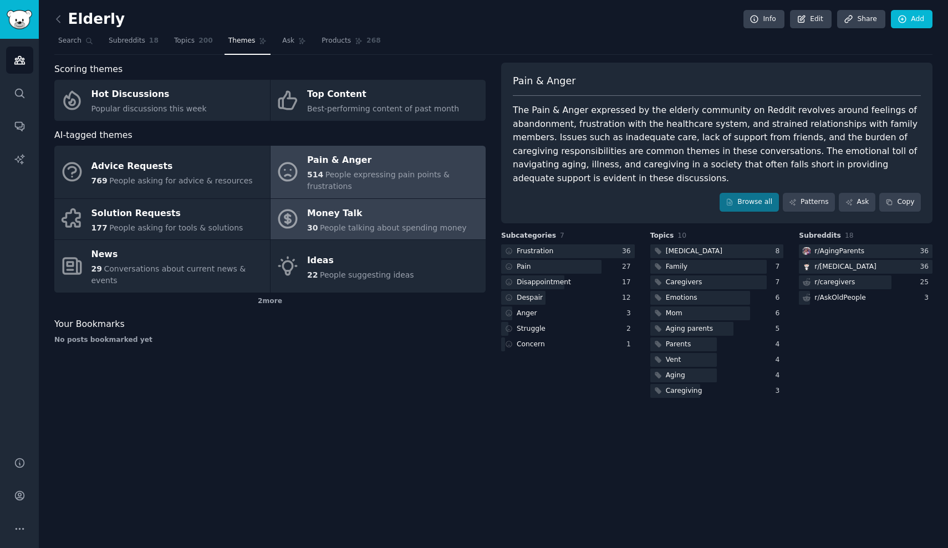
click at [379, 222] on div "30 People talking about spending money" at bounding box center [387, 228] width 160 height 12
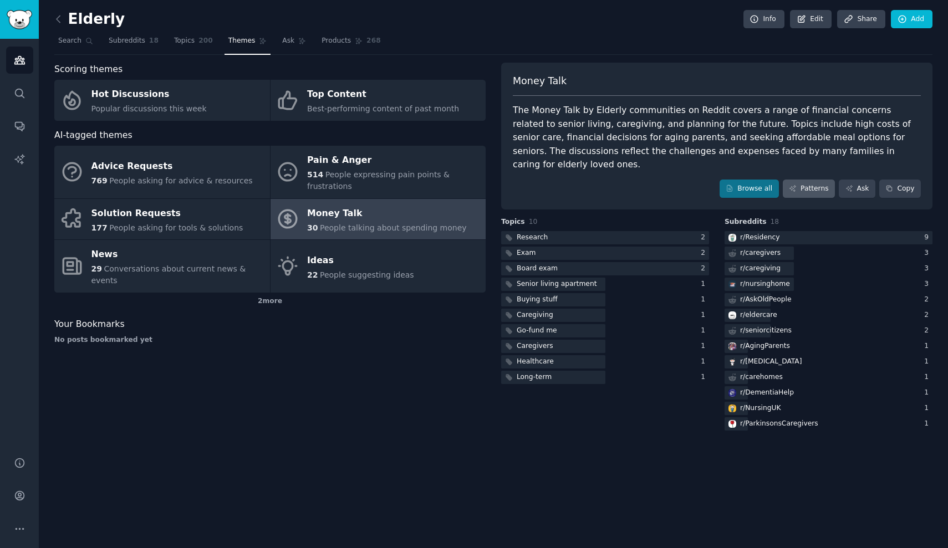
click at [575, 180] on link "Patterns" at bounding box center [808, 189] width 52 height 19
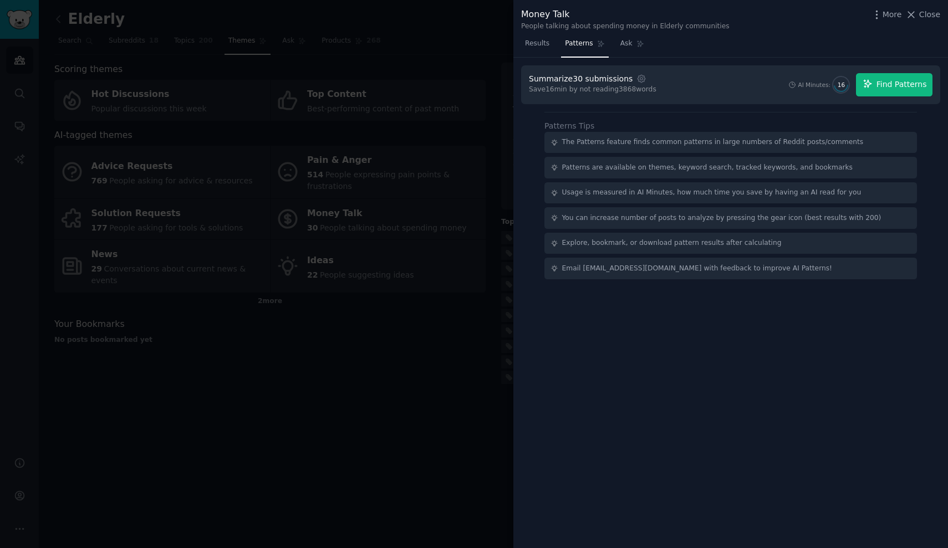
click at [575, 86] on span "Find Patterns" at bounding box center [901, 85] width 50 height 12
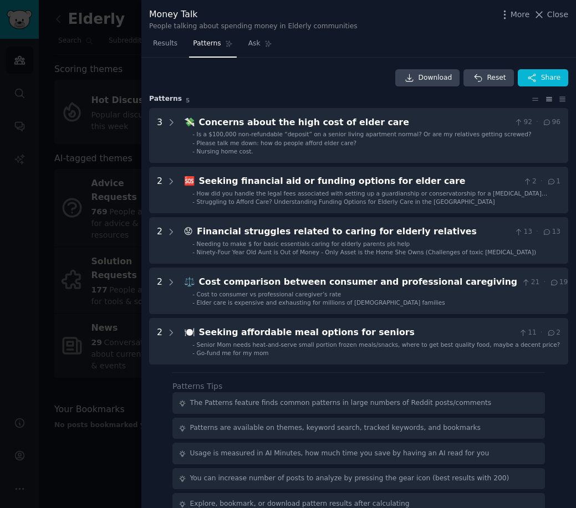
click at [46, 132] on div at bounding box center [288, 254] width 576 height 508
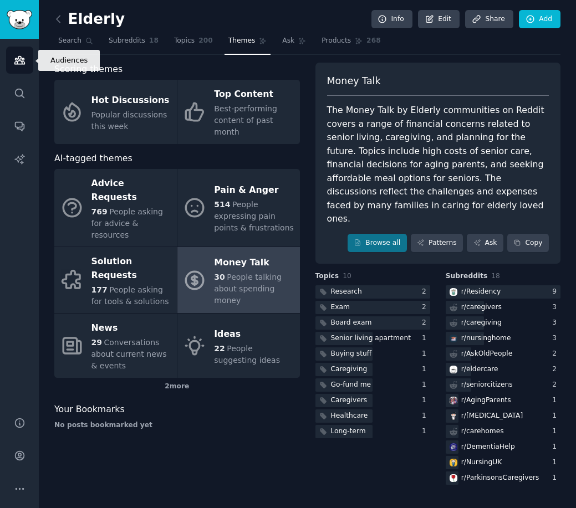
click at [13, 55] on link "Audiences" at bounding box center [19, 60] width 27 height 27
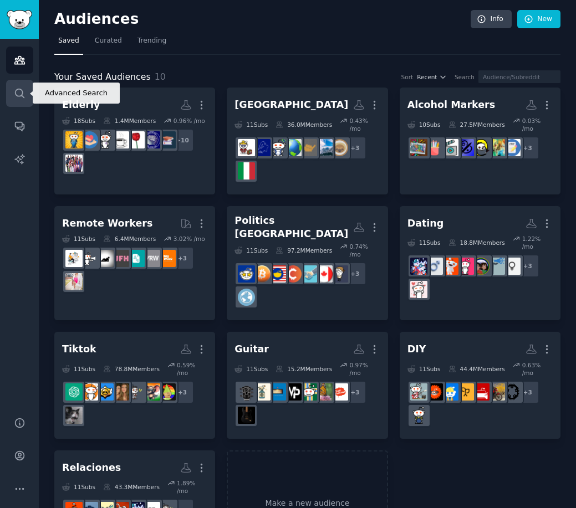
click at [7, 93] on link "Search" at bounding box center [19, 93] width 27 height 27
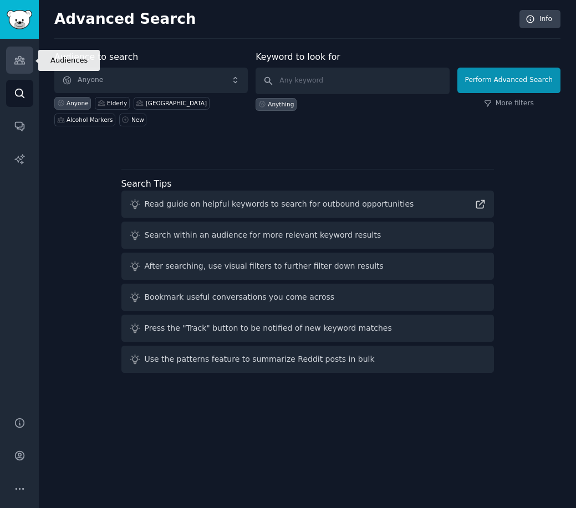
click at [12, 62] on link "Audiences" at bounding box center [19, 60] width 27 height 27
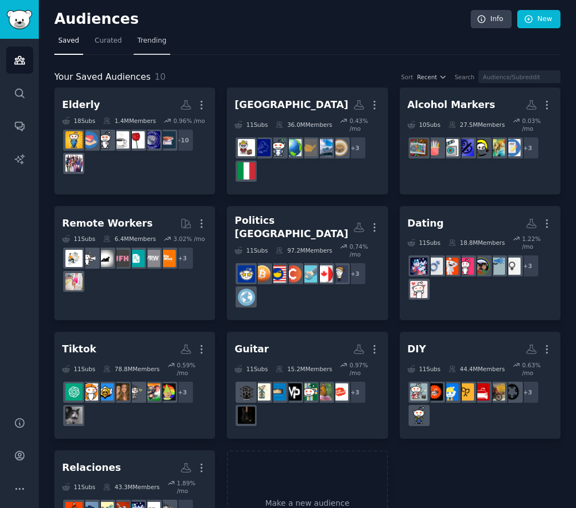
click at [137, 42] on span "Trending" at bounding box center [151, 41] width 29 height 10
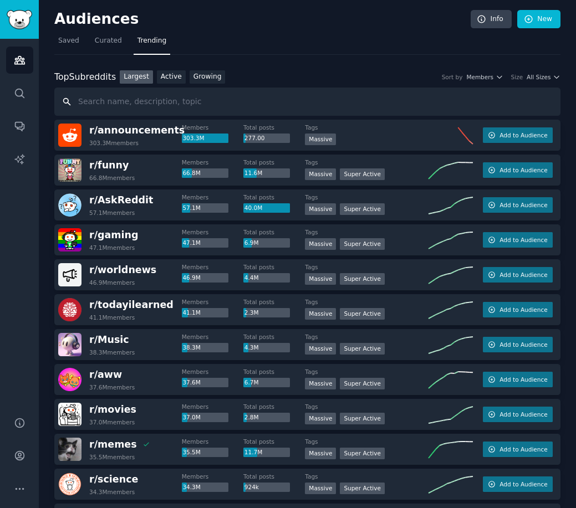
click at [175, 103] on input "text" at bounding box center [307, 102] width 506 height 28
paste input "Home Health Care Services"
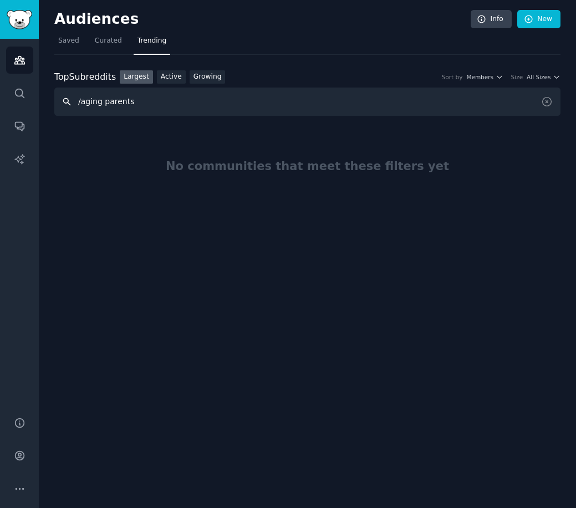
click at [79, 100] on input "/aging parents" at bounding box center [307, 102] width 506 height 28
type input "aging parents"
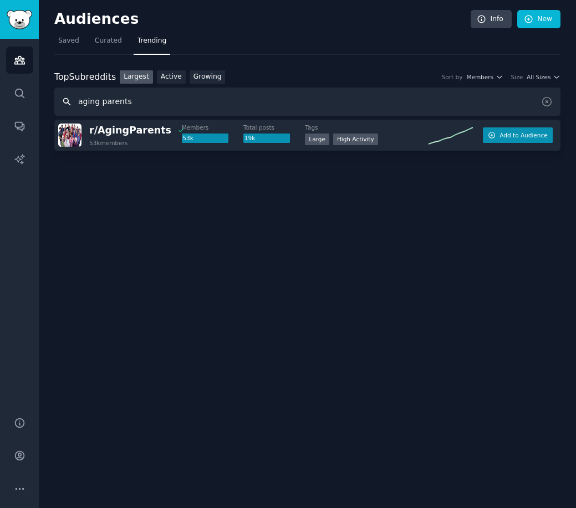
click at [503, 135] on span "Add to Audience" at bounding box center [523, 135] width 48 height 8
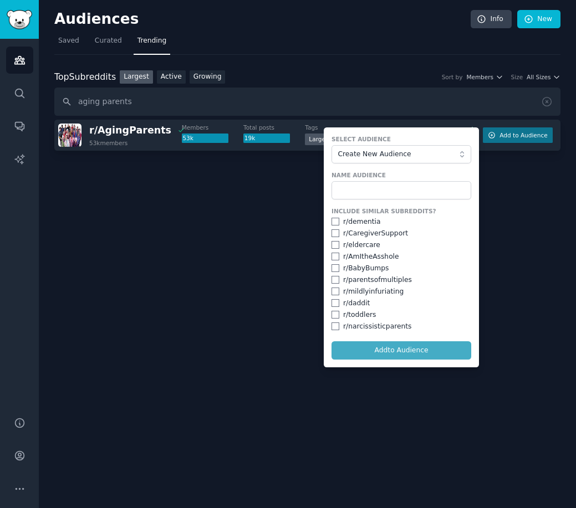
click at [377, 157] on span "Create New Audience" at bounding box center [398, 155] width 121 height 10
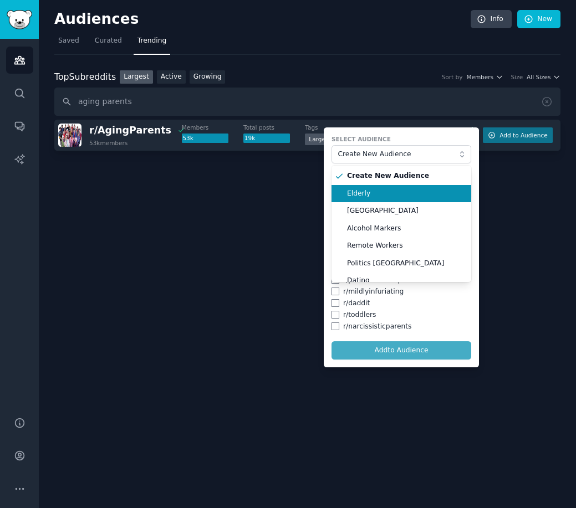
click at [387, 189] on span "Elderly" at bounding box center [405, 194] width 116 height 10
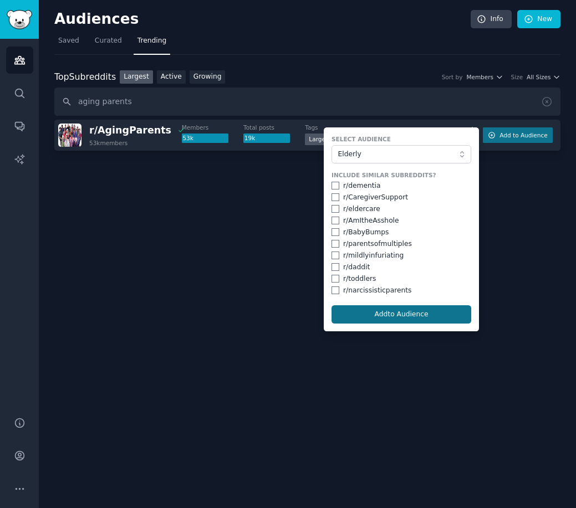
click at [389, 310] on button "Add to Audience" at bounding box center [401, 314] width 140 height 19
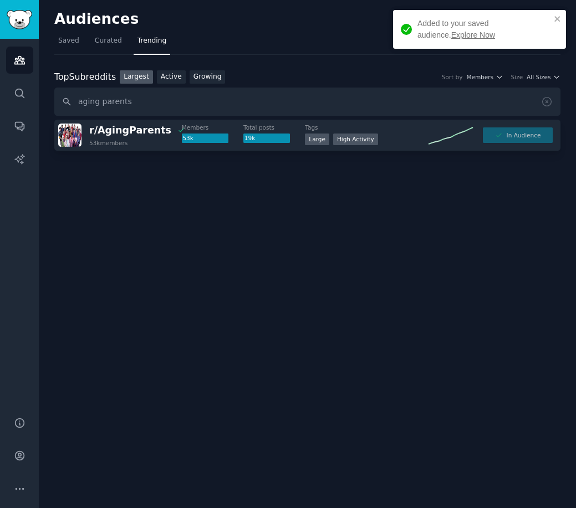
click at [266, 226] on div "Audiences Info New Saved Curated Trending Top Subreddits Top Subreddits Largest…" at bounding box center [307, 254] width 537 height 508
click at [119, 129] on span "r/ AgingParents" at bounding box center [130, 130] width 82 height 11
click at [136, 129] on span "r/ AgingParents" at bounding box center [130, 130] width 82 height 11
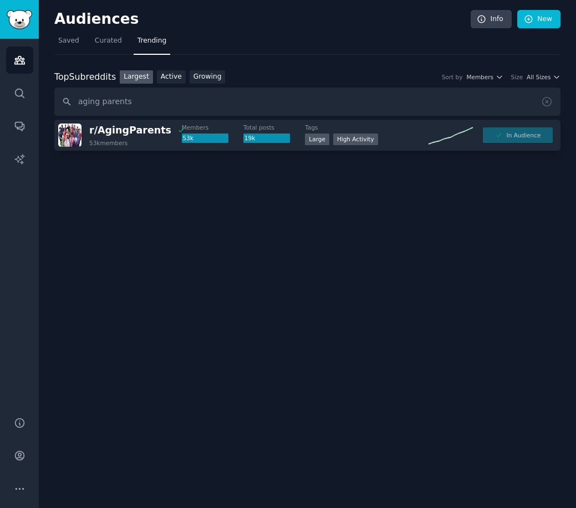
click at [473, 217] on div "Audiences Info New Saved Curated Trending Top Subreddits Top Subreddits Largest…" at bounding box center [307, 254] width 537 height 508
click at [70, 130] on img at bounding box center [69, 135] width 23 height 23
click at [525, 137] on div "In Audience" at bounding box center [518, 135] width 70 height 16
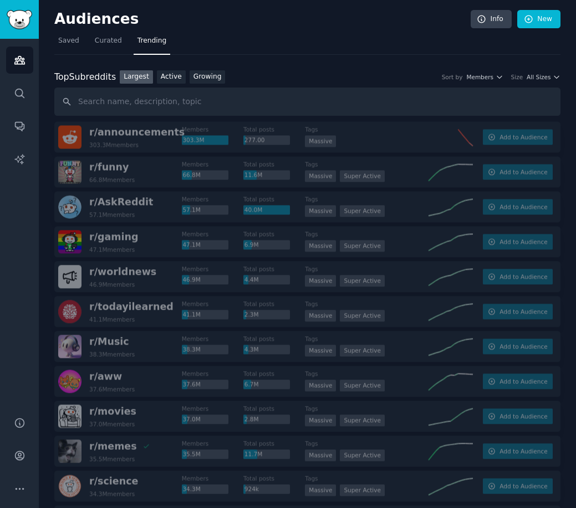
click at [139, 103] on input "text" at bounding box center [307, 102] width 506 height 28
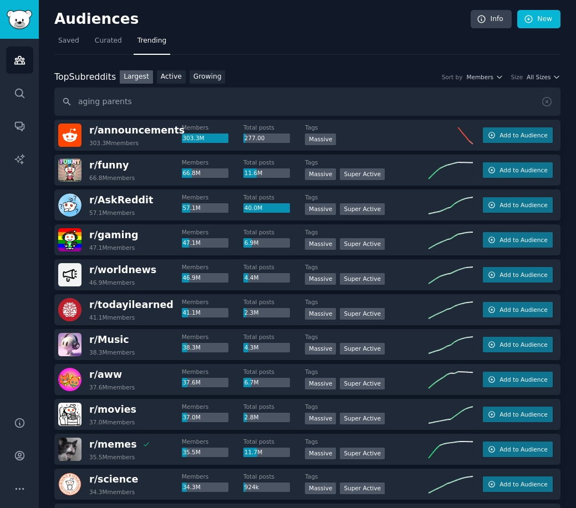
type input "aging parents"
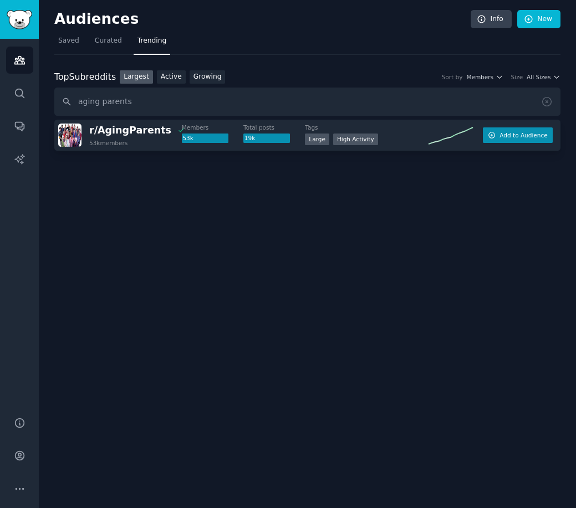
click at [525, 139] on button "Add to Audience" at bounding box center [518, 135] width 70 height 16
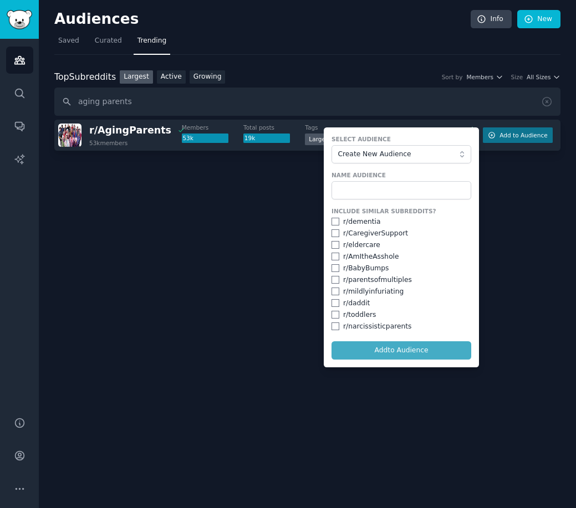
click at [377, 177] on label "Name Audience" at bounding box center [401, 175] width 140 height 8
click at [370, 185] on input "text" at bounding box center [401, 190] width 140 height 19
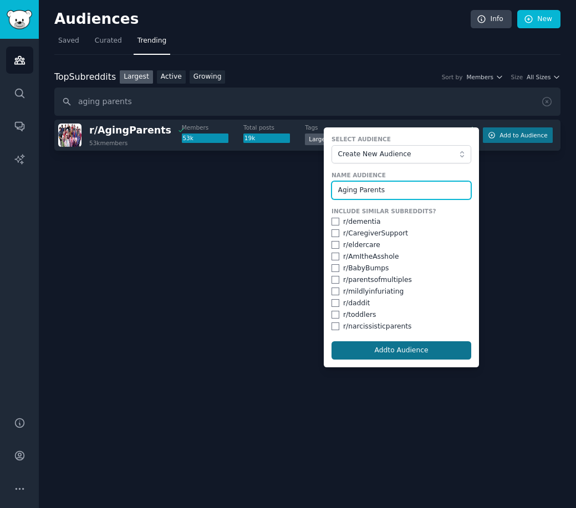
type input "Aging Parents"
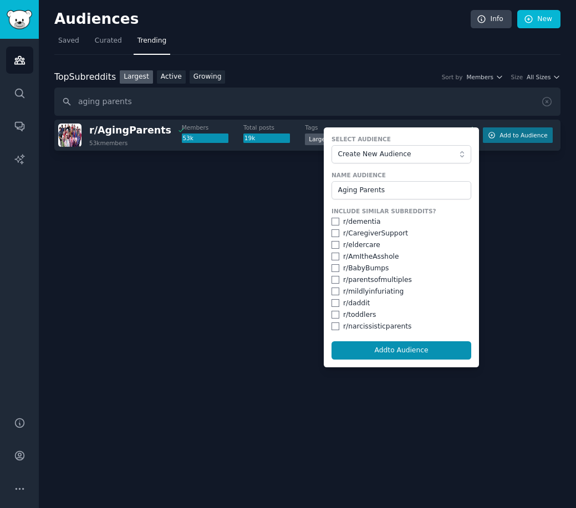
click at [403, 345] on button "Add to Audience" at bounding box center [401, 350] width 140 height 19
click at [74, 40] on span "Saved" at bounding box center [68, 41] width 21 height 10
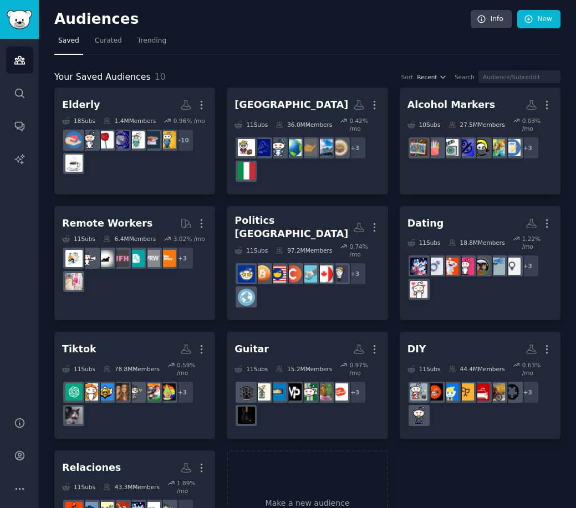
scroll to position [40, 0]
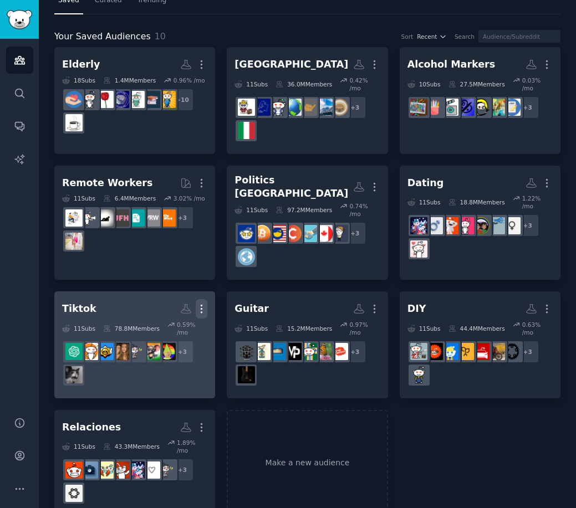
click at [201, 303] on icon "button" at bounding box center [202, 309] width 12 height 12
click at [164, 324] on div "Delete" at bounding box center [163, 332] width 53 height 23
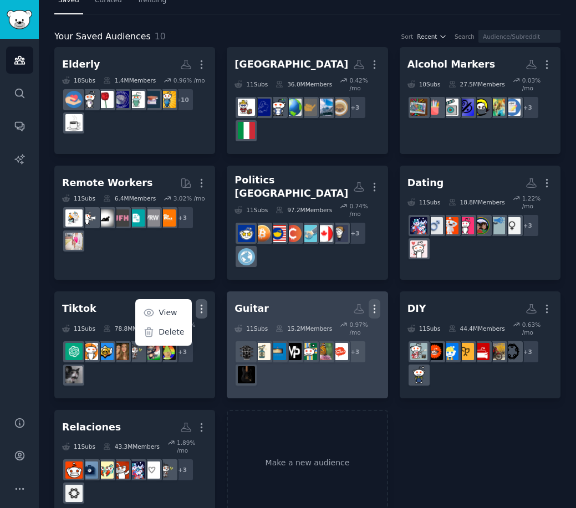
click at [371, 293] on div "Elderly More 18 Sub s 1.4M Members 0.96 % /mo + 10 Italy More 11 Sub s 36.0M Me…" at bounding box center [307, 281] width 506 height 469
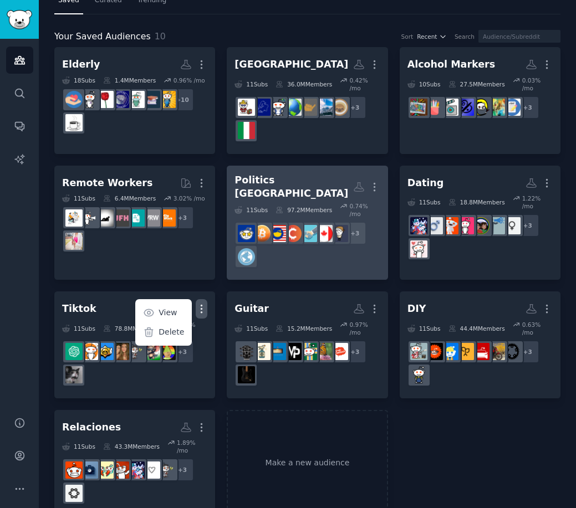
scroll to position [0, 0]
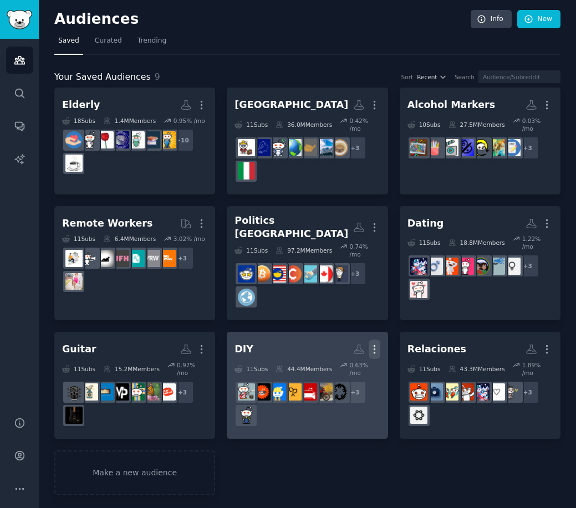
click at [376, 344] on icon "button" at bounding box center [375, 350] width 12 height 12
click at [349, 367] on p "Delete" at bounding box center [343, 373] width 25 height 12
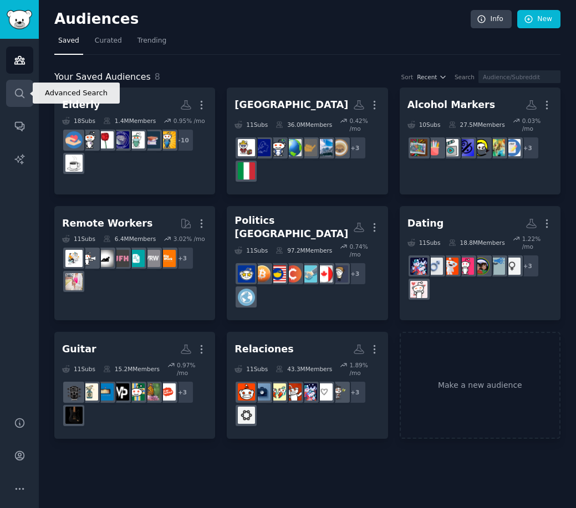
click at [15, 91] on icon "Sidebar" at bounding box center [19, 93] width 9 height 9
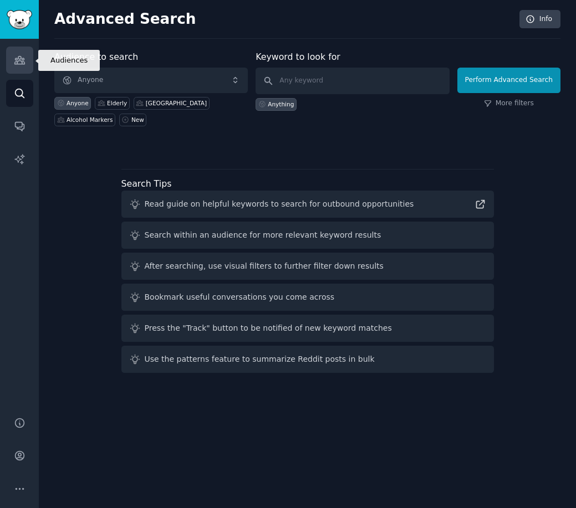
click at [22, 69] on link "Audiences" at bounding box center [19, 60] width 27 height 27
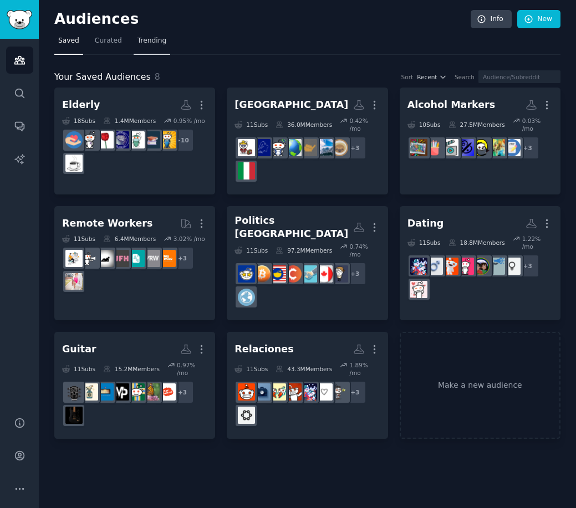
click at [139, 40] on span "Trending" at bounding box center [151, 41] width 29 height 10
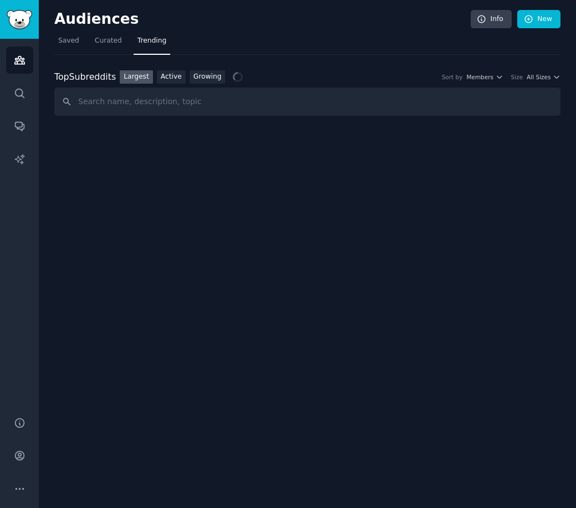
click at [112, 108] on input "text" at bounding box center [307, 102] width 506 height 28
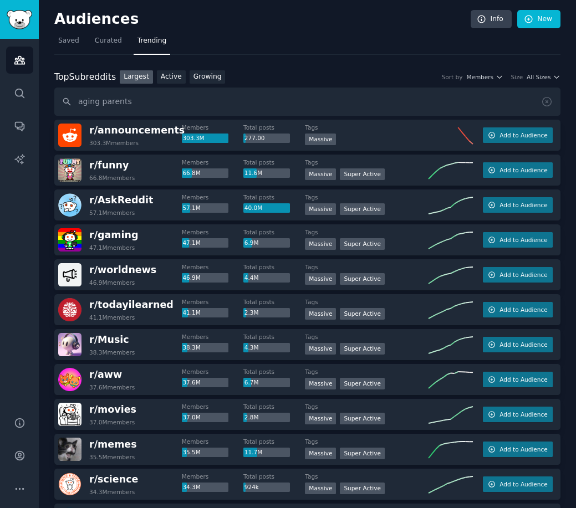
type input "aging parents"
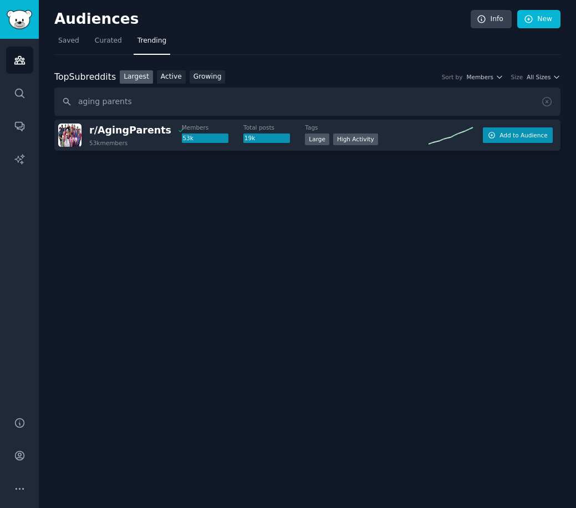
click at [524, 140] on button "Add to Audience" at bounding box center [518, 135] width 70 height 16
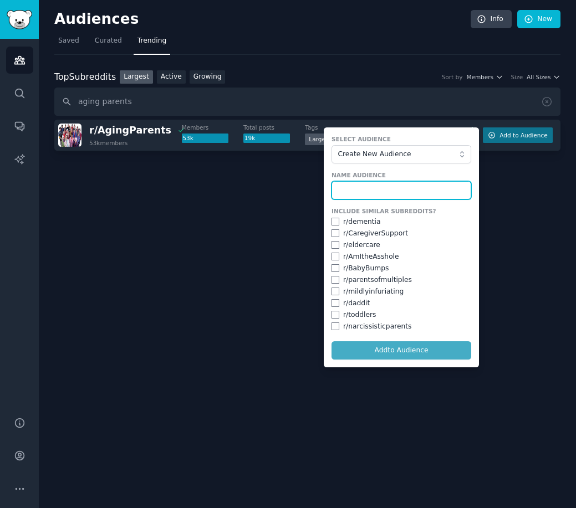
click at [356, 189] on input "text" at bounding box center [401, 190] width 140 height 19
type input "Aging Parents"
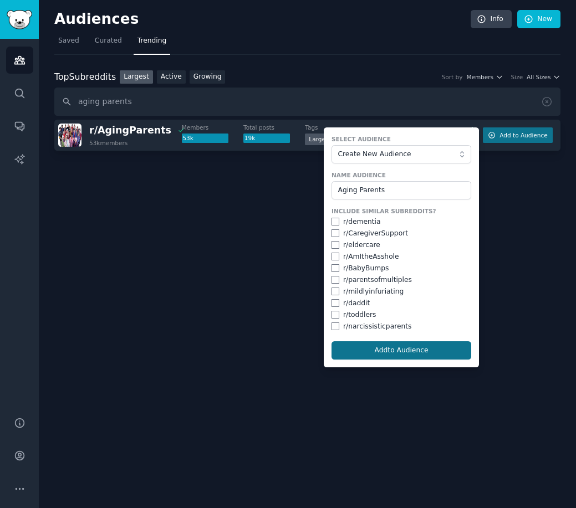
click at [411, 351] on button "Add to Audience" at bounding box center [401, 350] width 140 height 19
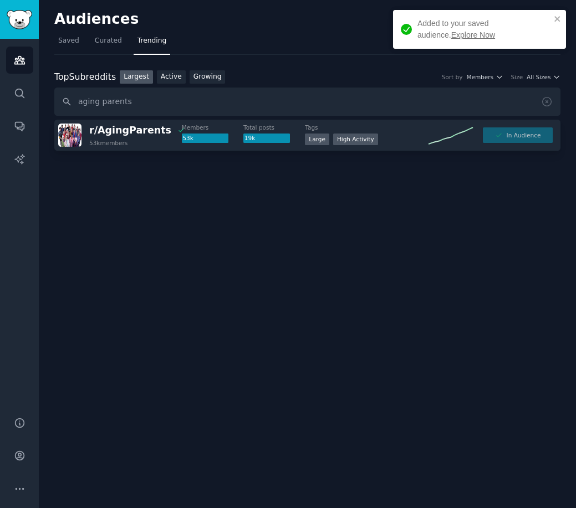
click at [451, 38] on link "Explore Now" at bounding box center [473, 34] width 44 height 9
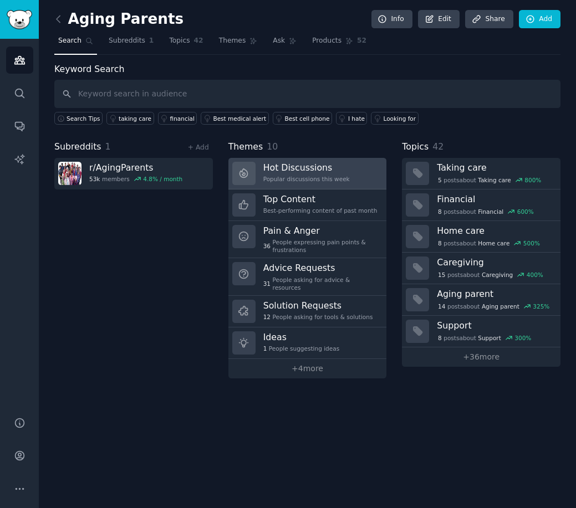
click at [354, 174] on link "Hot Discussions Popular discussions this week" at bounding box center [307, 174] width 158 height 32
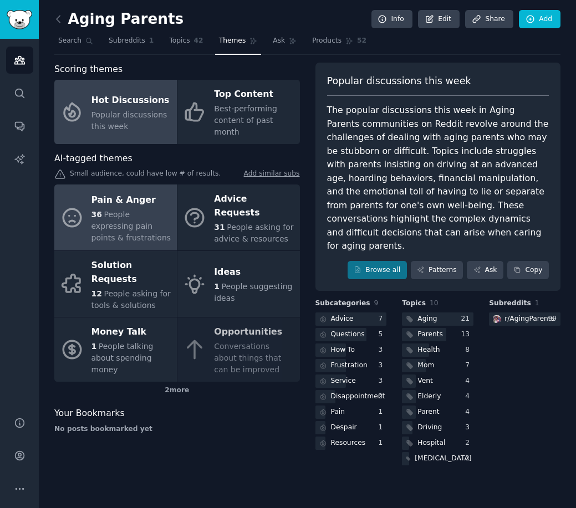
click at [146, 209] on div "36 People expressing pain points & frustrations" at bounding box center [131, 226] width 80 height 35
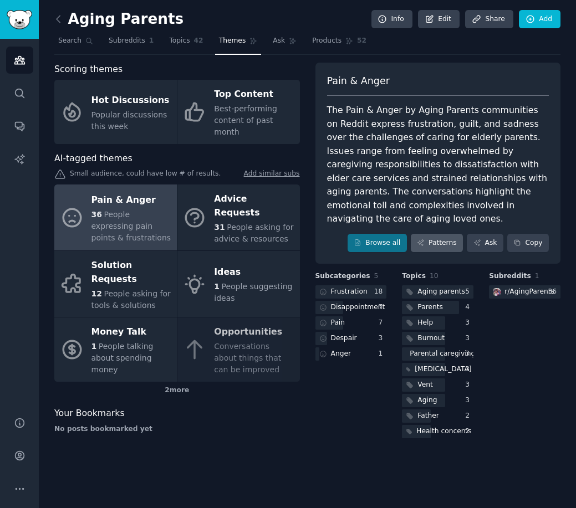
click at [448, 234] on link "Patterns" at bounding box center [437, 243] width 52 height 19
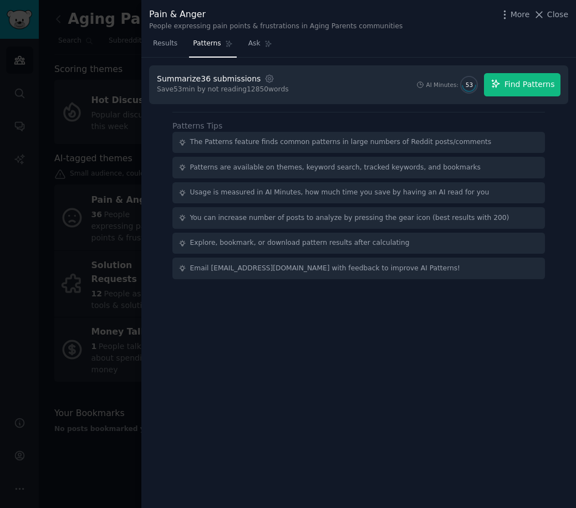
click at [513, 84] on span "Find Patterns" at bounding box center [529, 85] width 50 height 12
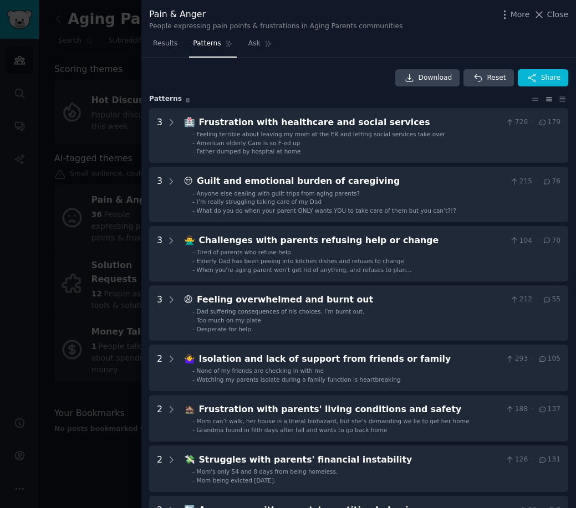
click at [101, 203] on div at bounding box center [288, 254] width 576 height 508
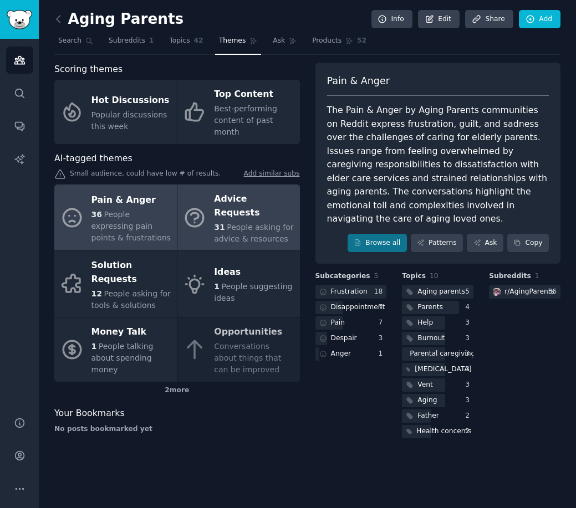
click at [239, 223] on span "People asking for advice & resources" at bounding box center [253, 233] width 79 height 21
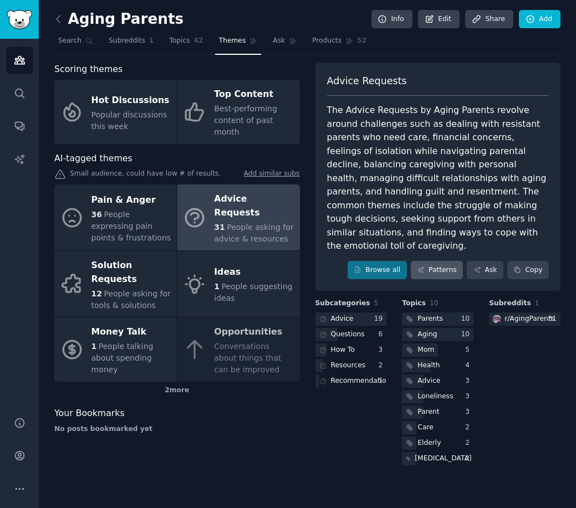
click at [431, 261] on link "Patterns" at bounding box center [437, 270] width 52 height 19
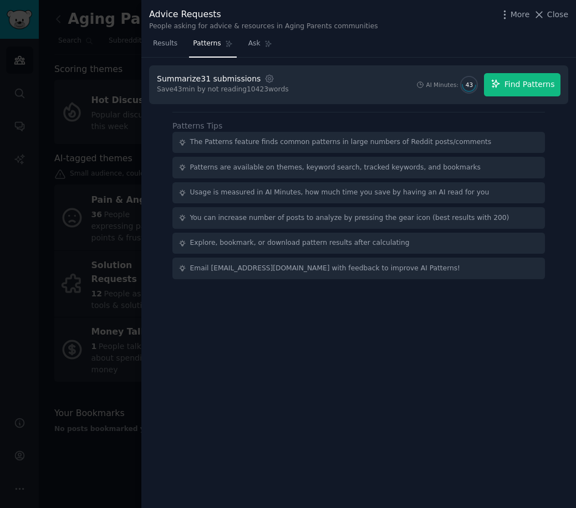
click at [519, 91] on button "Find Patterns" at bounding box center [522, 84] width 76 height 23
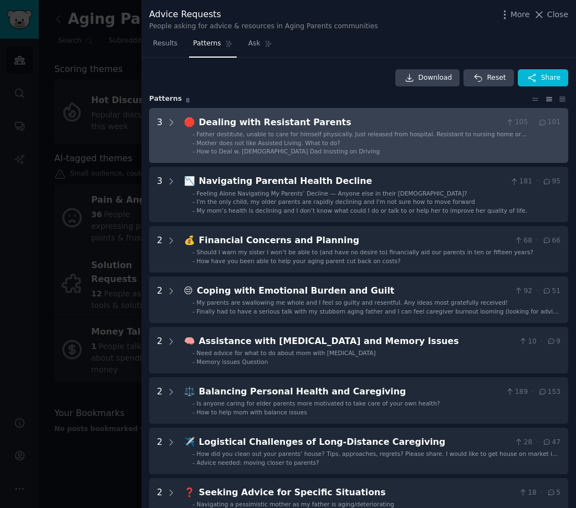
scroll to position [199, 0]
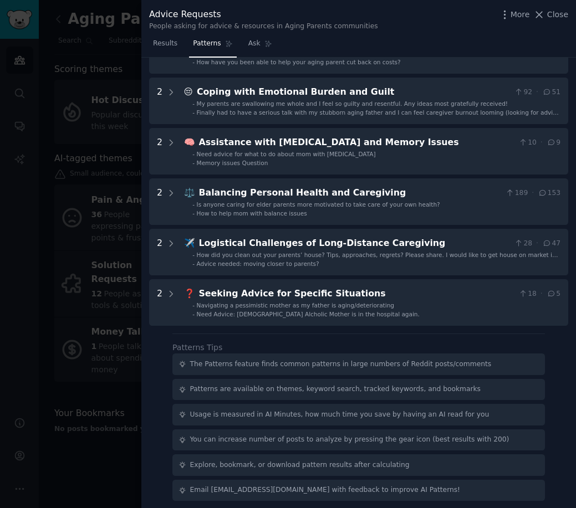
click at [119, 155] on div at bounding box center [288, 254] width 576 height 508
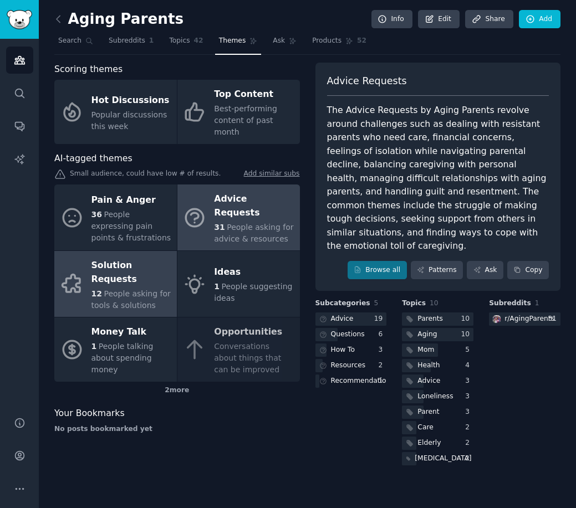
click at [137, 289] on span "People asking for tools & solutions" at bounding box center [130, 299] width 79 height 21
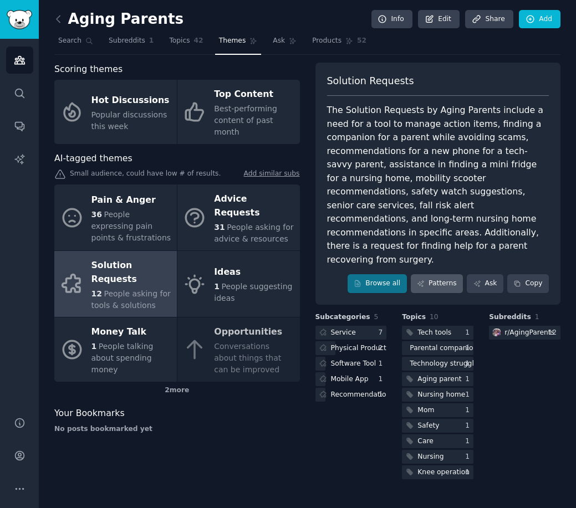
click at [438, 274] on link "Patterns" at bounding box center [437, 283] width 52 height 19
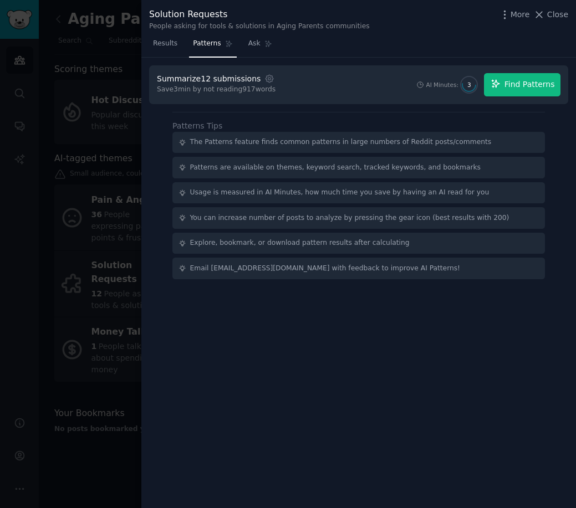
click at [521, 87] on span "Find Patterns" at bounding box center [529, 85] width 50 height 12
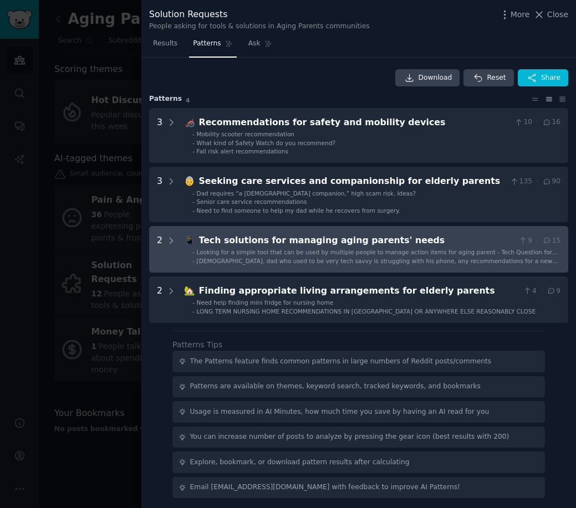
click at [457, 243] on div "Tech solutions for managing aging parents' needs" at bounding box center [356, 241] width 315 height 14
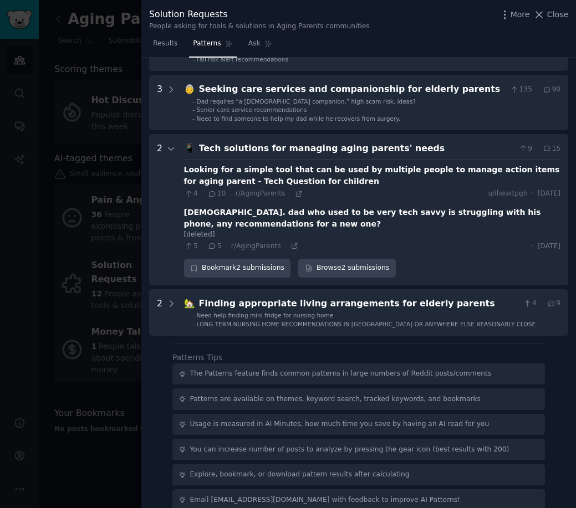
scroll to position [101, 0]
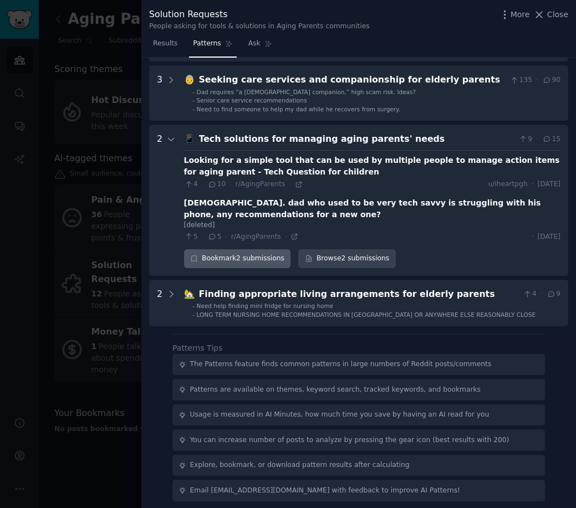
click at [241, 261] on div "Bookmark 2 submissions" at bounding box center [237, 258] width 107 height 19
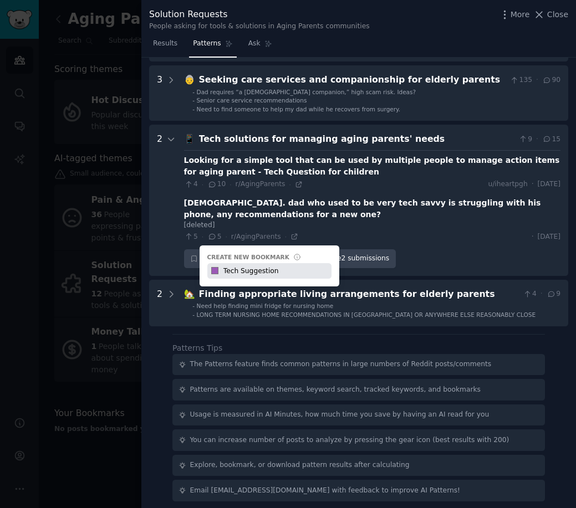
type input "Tech Suggestions"
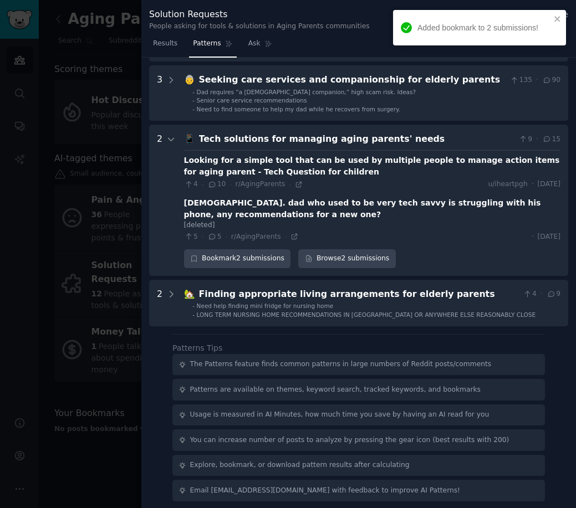
click at [237, 162] on div "Looking for a simple tool that can be used by multiple people to manage action …" at bounding box center [372, 166] width 376 height 23
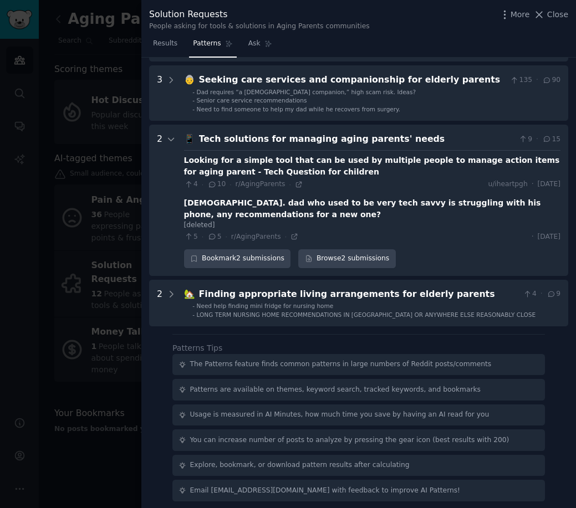
click at [203, 212] on div "71 y.o. dad who used to be very tech savvy is struggling with his phone, any re…" at bounding box center [372, 208] width 376 height 23
click at [345, 262] on link "Browse 2 submissions" at bounding box center [346, 258] width 97 height 19
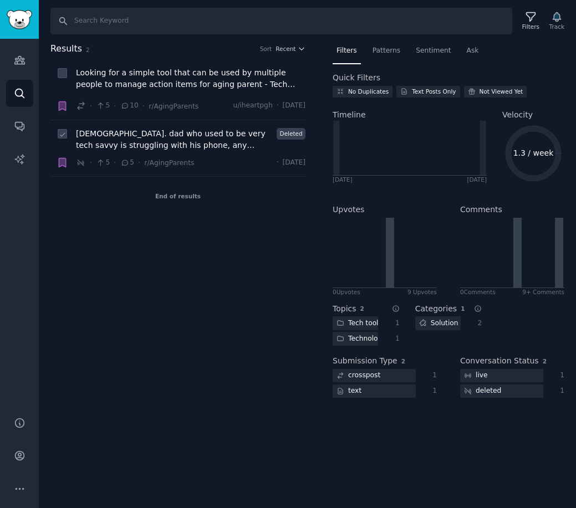
click at [191, 136] on span "71 y.o. dad who used to be very tech savvy is struggling with his phone, any re…" at bounding box center [174, 139] width 197 height 23
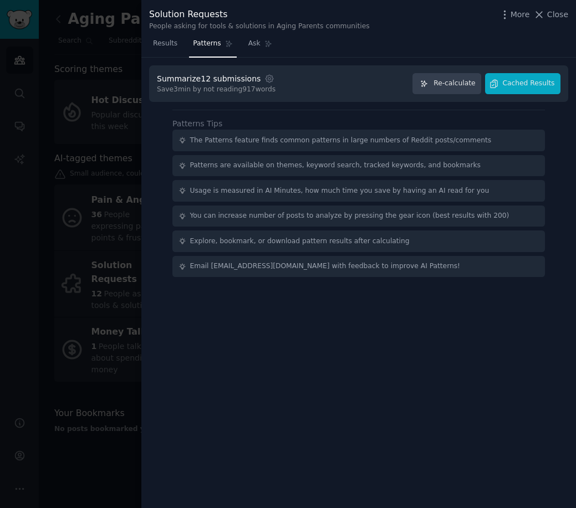
click at [109, 155] on div at bounding box center [288, 254] width 576 height 508
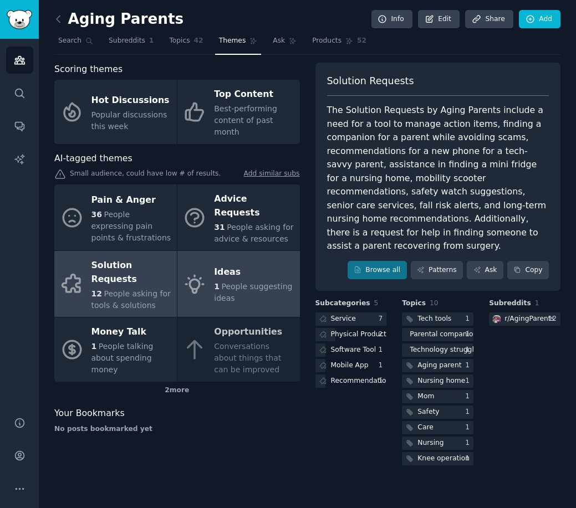
click at [258, 282] on span "People suggesting ideas" at bounding box center [253, 292] width 78 height 21
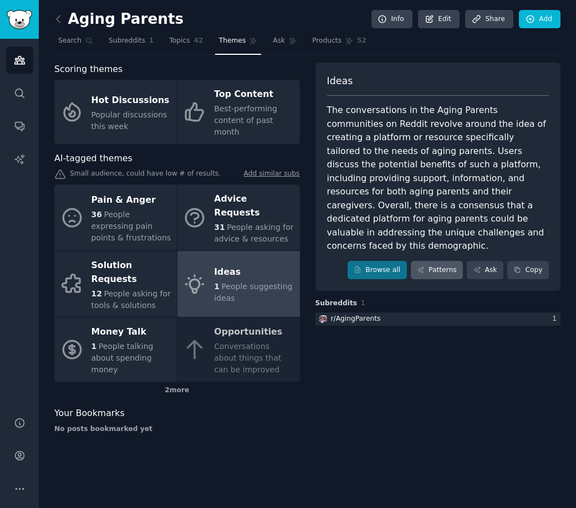
click at [451, 261] on link "Patterns" at bounding box center [437, 270] width 52 height 19
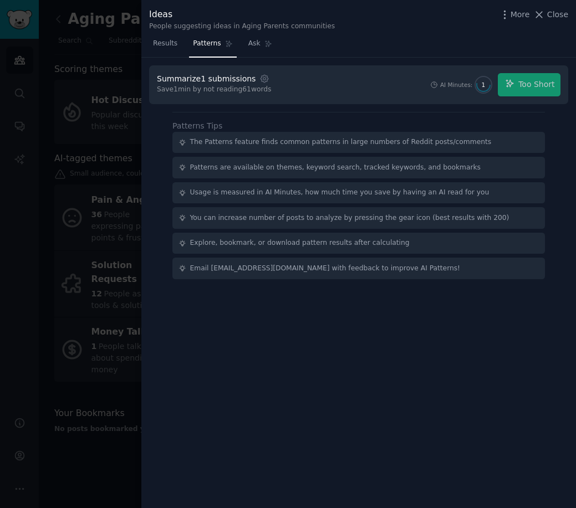
click at [552, 89] on div "AI Minutes: 1 Too Short" at bounding box center [494, 84] width 131 height 23
click at [536, 88] on div "AI Minutes: 1 Too Short" at bounding box center [494, 84] width 131 height 23
click at [97, 242] on div at bounding box center [288, 254] width 576 height 508
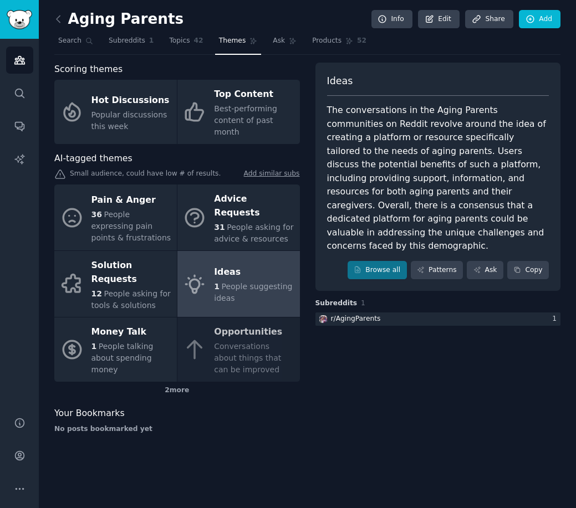
click at [240, 311] on div "Pain & Anger 36 People expressing pain points & frustrations Advice Requests 31…" at bounding box center [176, 283] width 245 height 197
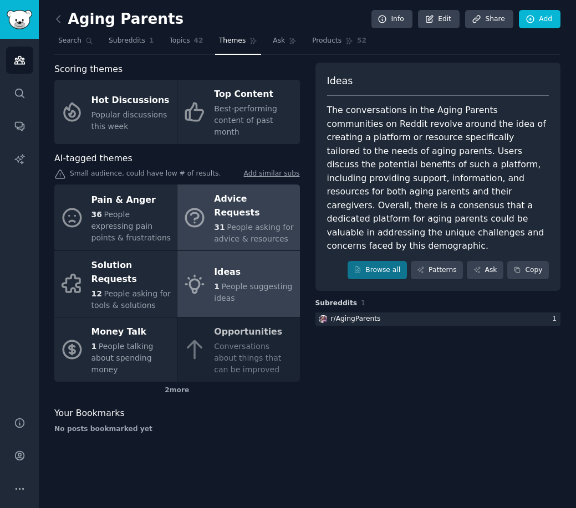
click at [238, 197] on div "Advice Requests" at bounding box center [254, 206] width 80 height 31
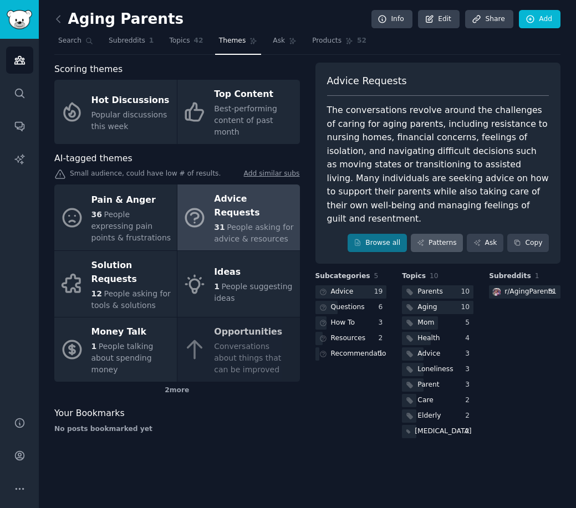
click at [456, 234] on link "Patterns" at bounding box center [437, 243] width 52 height 19
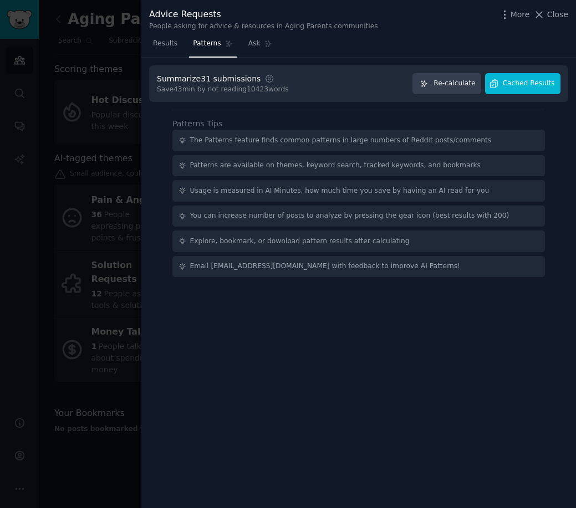
click at [512, 83] on span "Cached Results" at bounding box center [529, 84] width 52 height 10
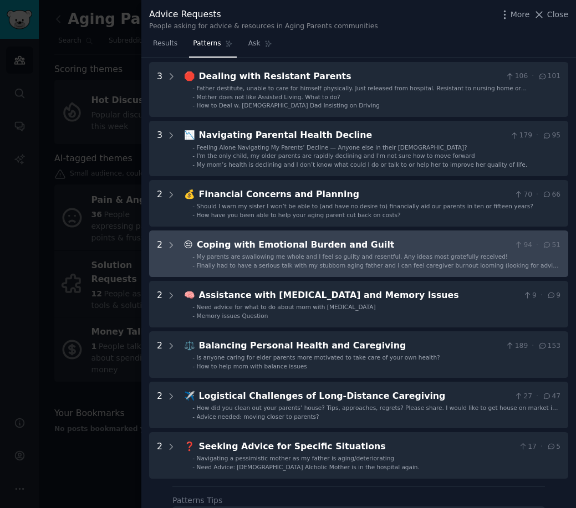
scroll to position [78, 0]
